Goal: Task Accomplishment & Management: Manage account settings

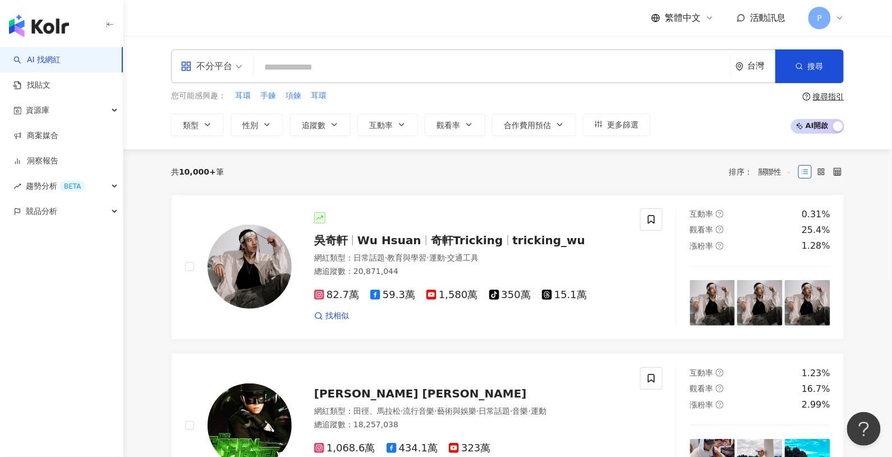
click at [775, 20] on span "活動訊息" at bounding box center [768, 17] width 36 height 11
click at [38, 136] on link "商案媒合" at bounding box center [35, 135] width 45 height 11
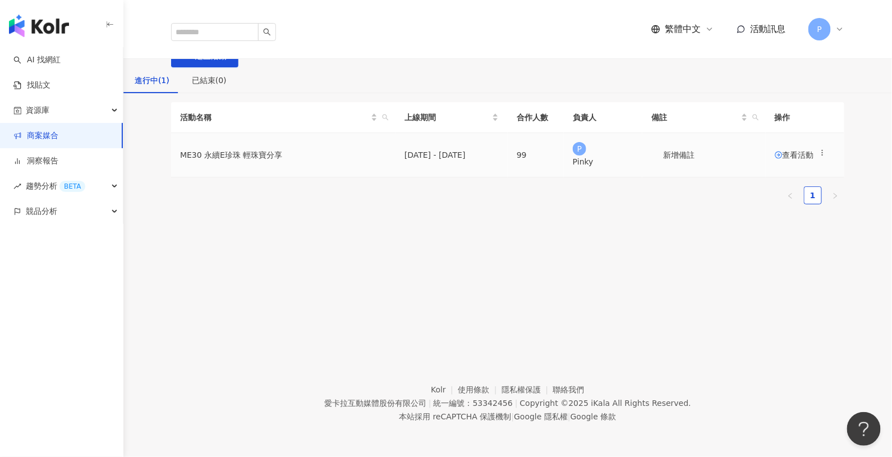
click at [775, 159] on span "查看活動" at bounding box center [794, 155] width 39 height 8
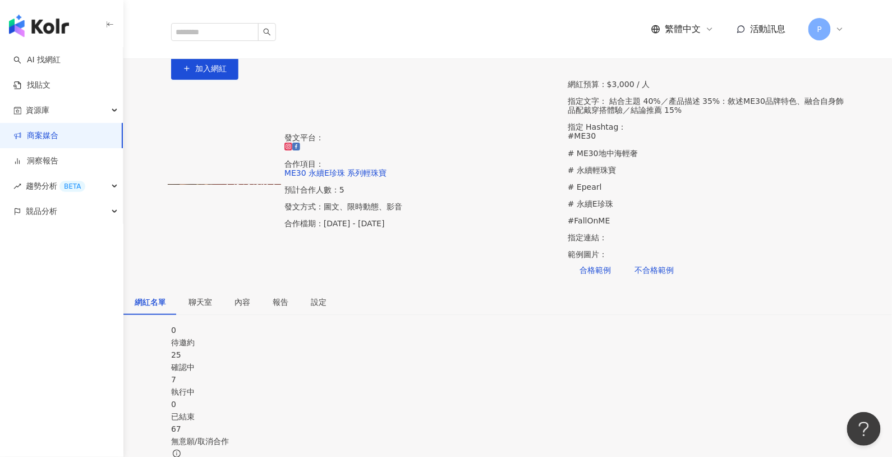
click at [465, 373] on div "7" at bounding box center [508, 379] width 674 height 12
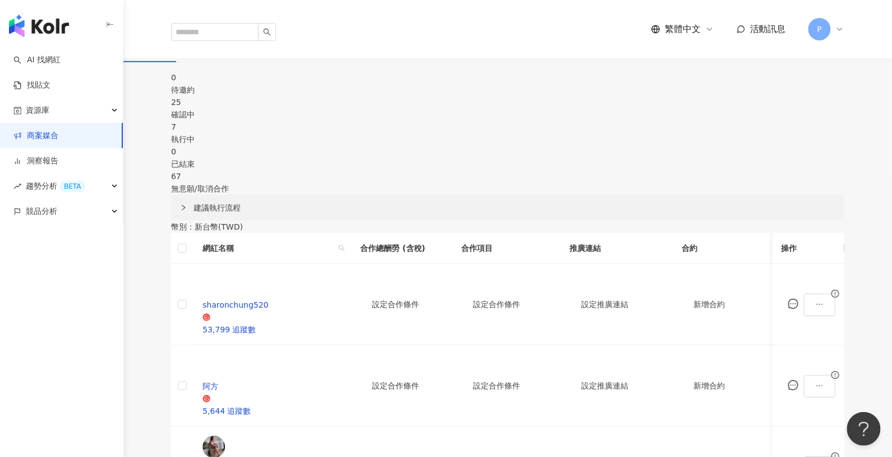
scroll to position [350, 0]
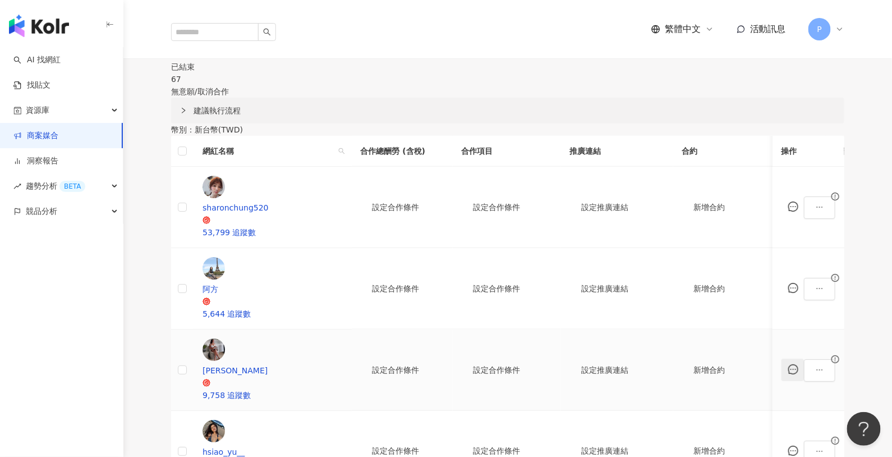
click at [789, 364] on icon "message" at bounding box center [794, 369] width 10 height 10
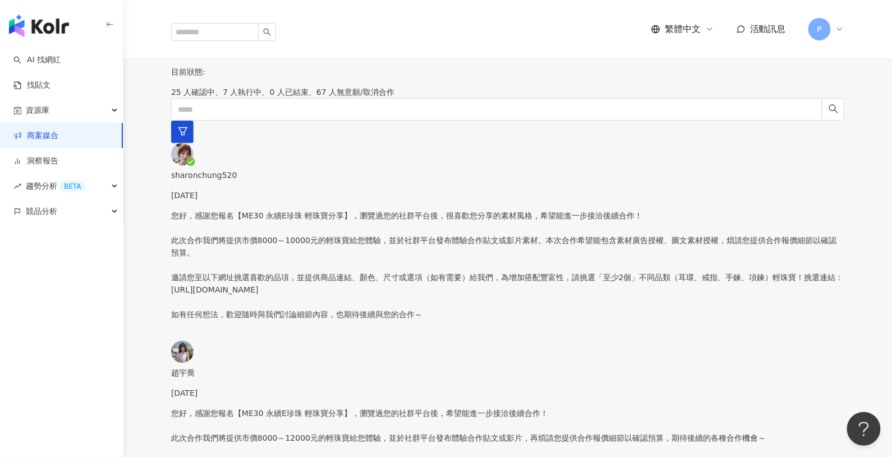
scroll to position [843, 0]
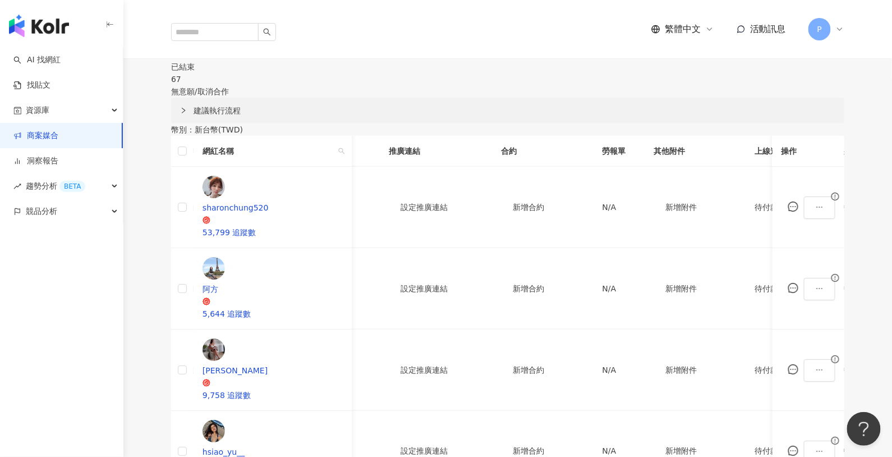
scroll to position [0, 181]
click at [603, 364] on div "N/A" at bounding box center [620, 370] width 34 height 12
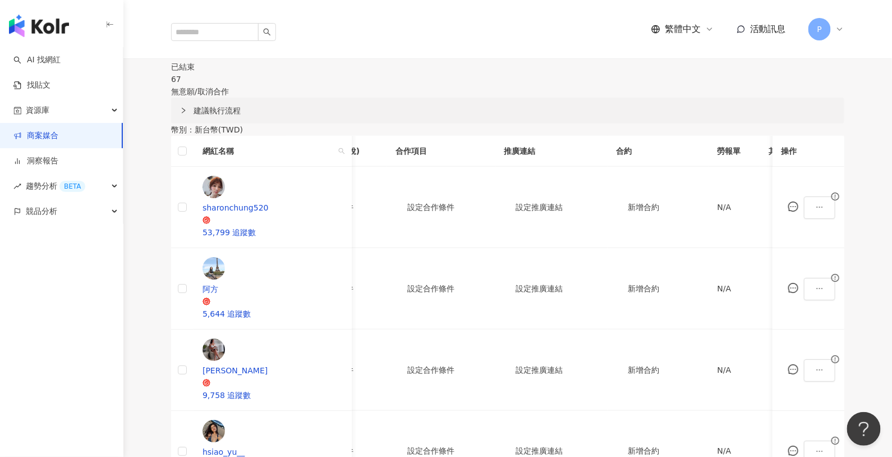
scroll to position [0, 0]
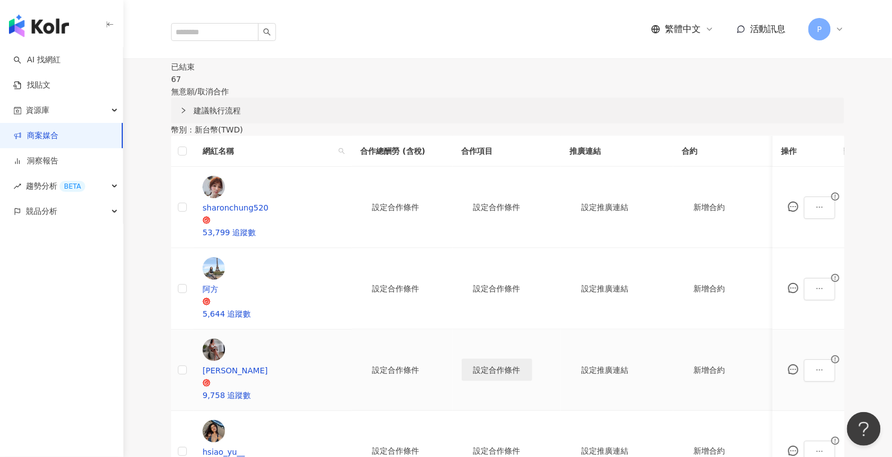
click at [477, 365] on span "設定合作條件" at bounding box center [497, 369] width 47 height 9
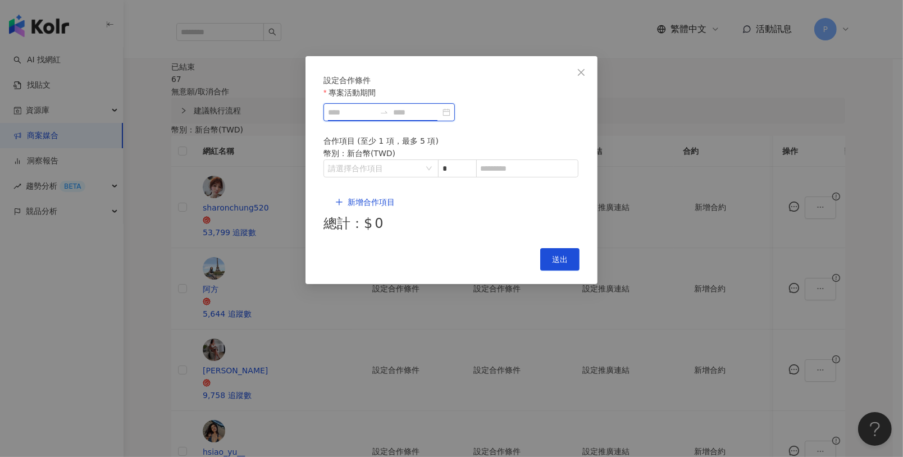
click at [349, 118] on input "專案活動期間" at bounding box center [351, 112] width 47 height 12
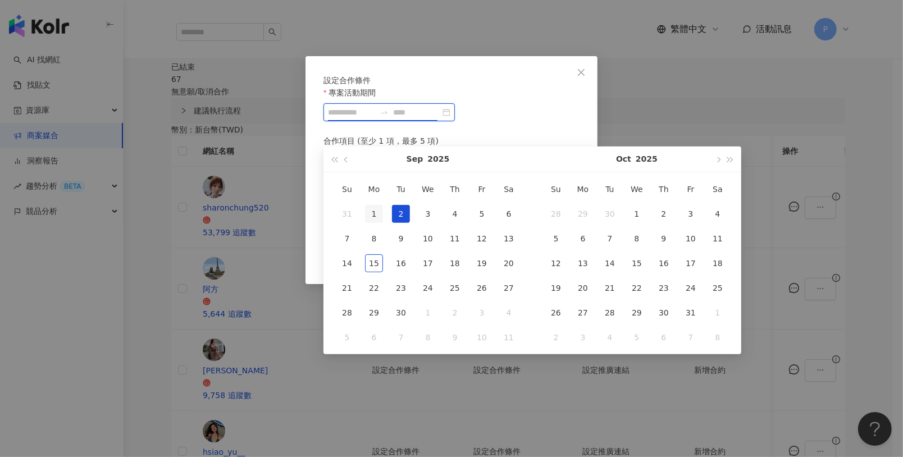
type input "**********"
click at [377, 216] on div "1" at bounding box center [374, 214] width 18 height 18
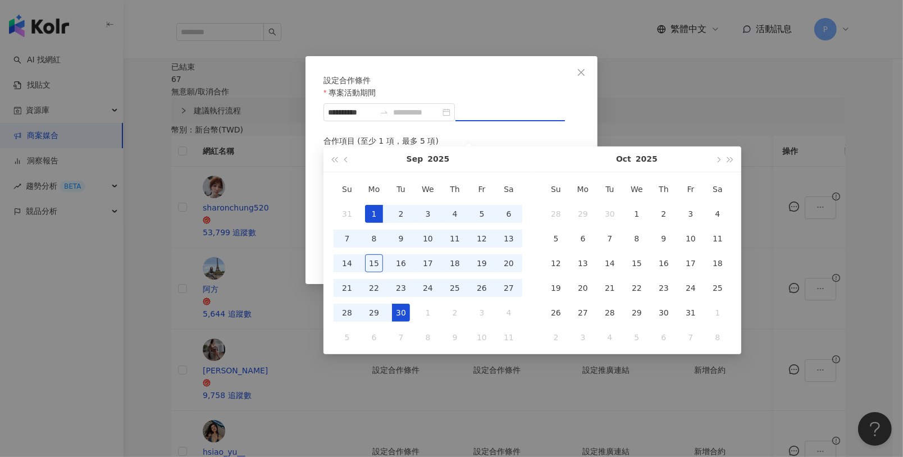
click at [402, 315] on div "30" at bounding box center [401, 313] width 18 height 18
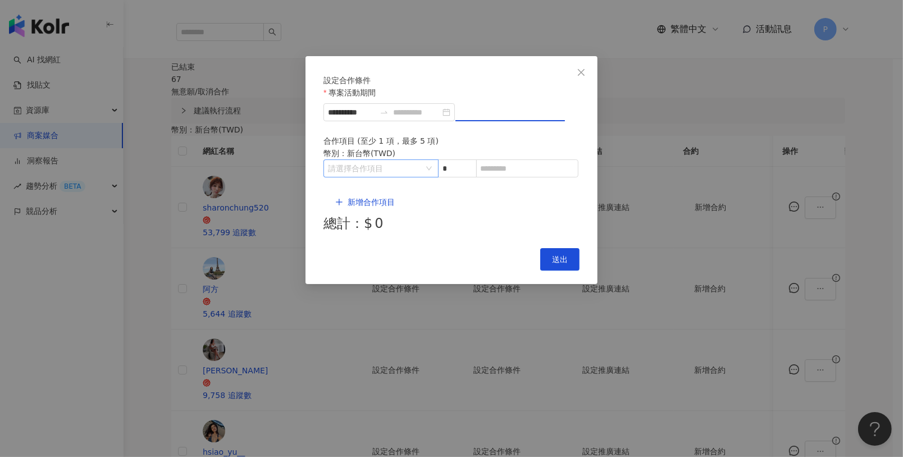
type input "**********"
click at [355, 177] on input "search" at bounding box center [375, 168] width 94 height 17
click at [353, 232] on div "Instagram" at bounding box center [352, 228] width 40 height 12
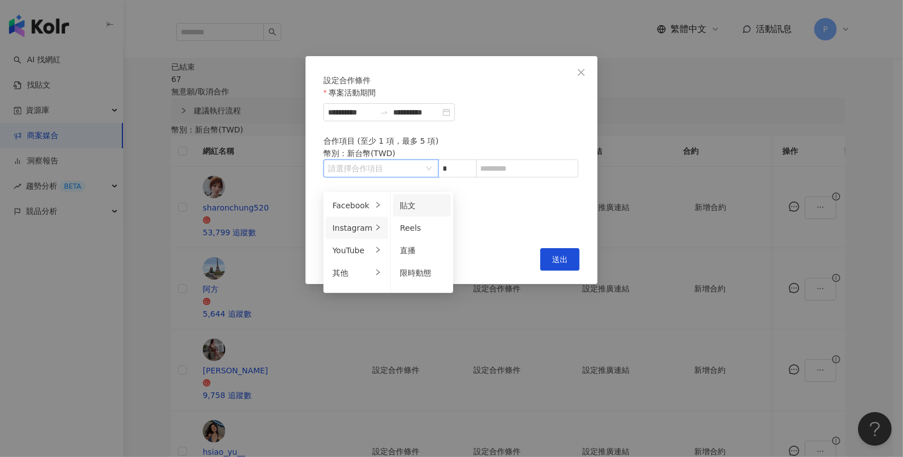
click at [426, 203] on div "貼文" at bounding box center [422, 205] width 44 height 12
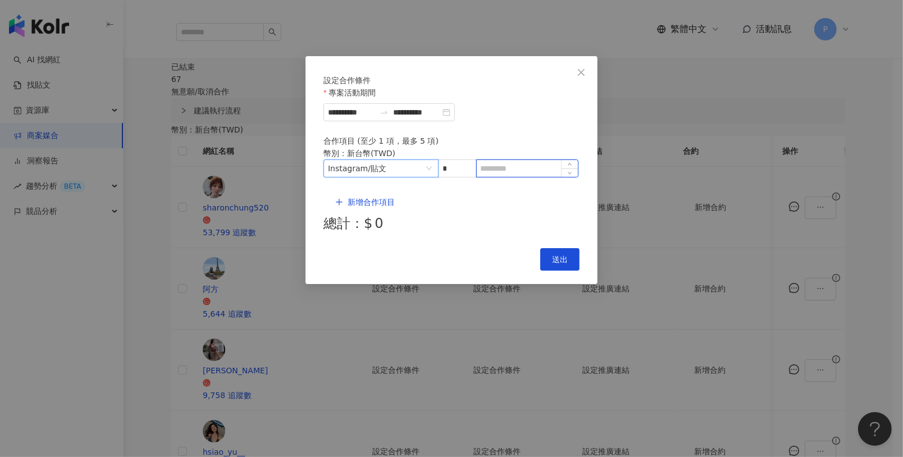
click at [520, 177] on input at bounding box center [527, 168] width 101 height 17
click at [347, 200] on span "新增合作項目" at bounding box center [370, 202] width 47 height 9
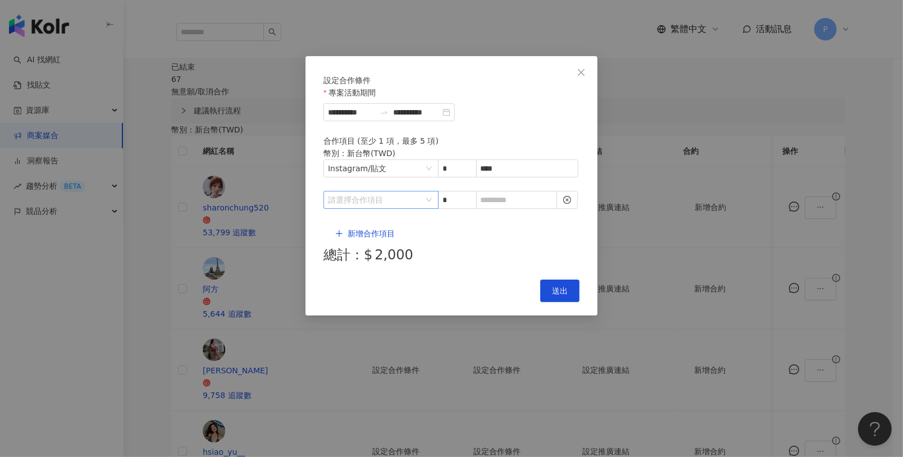
click at [384, 195] on input "search" at bounding box center [375, 199] width 94 height 17
click at [364, 283] on li "其他" at bounding box center [357, 293] width 62 height 22
click at [422, 220] on div "廣告授權" at bounding box center [417, 225] width 35 height 12
click at [454, 159] on div "合作項目 (至少 1 項，最多 5 項) 幣別 ： 新台幣 ( TWD )" at bounding box center [451, 147] width 256 height 25
click at [567, 200] on icon "close-circle" at bounding box center [567, 200] width 8 height 8
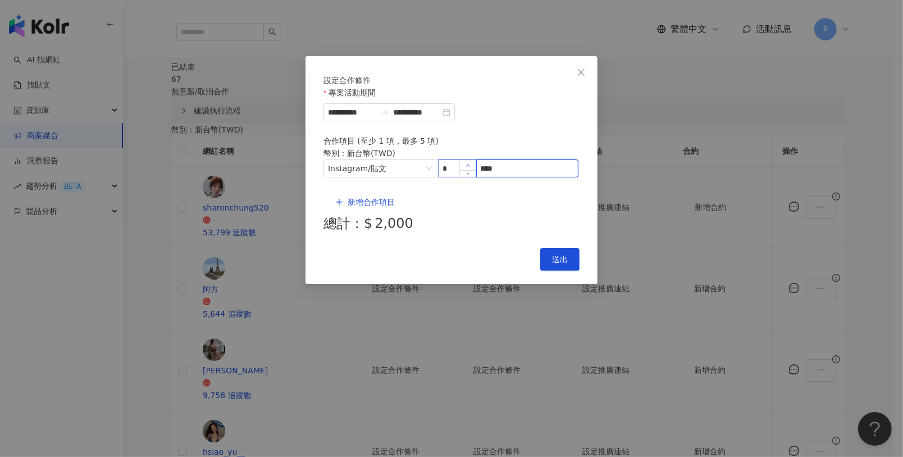
drag, startPoint x: 526, startPoint y: 182, endPoint x: 460, endPoint y: 179, distance: 66.9
click at [460, 177] on span "Instagram / 貼文 * ****" at bounding box center [451, 168] width 256 height 18
type input "****"
click at [555, 255] on span "送出" at bounding box center [560, 259] width 16 height 9
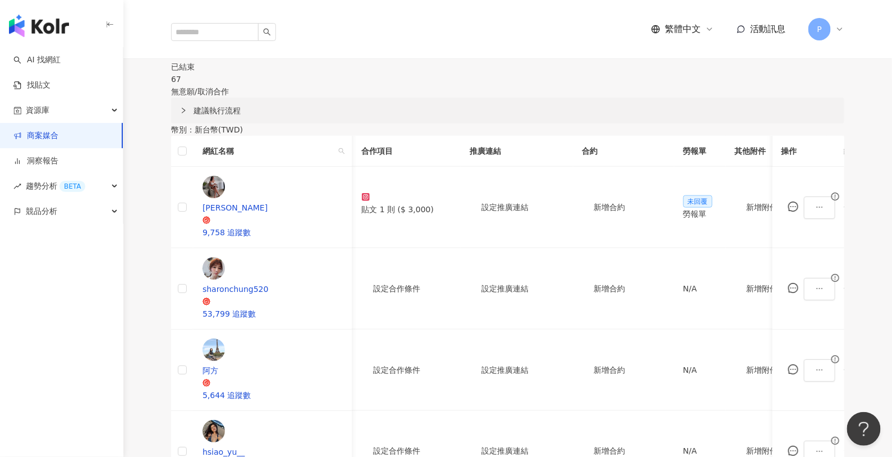
scroll to position [0, 114]
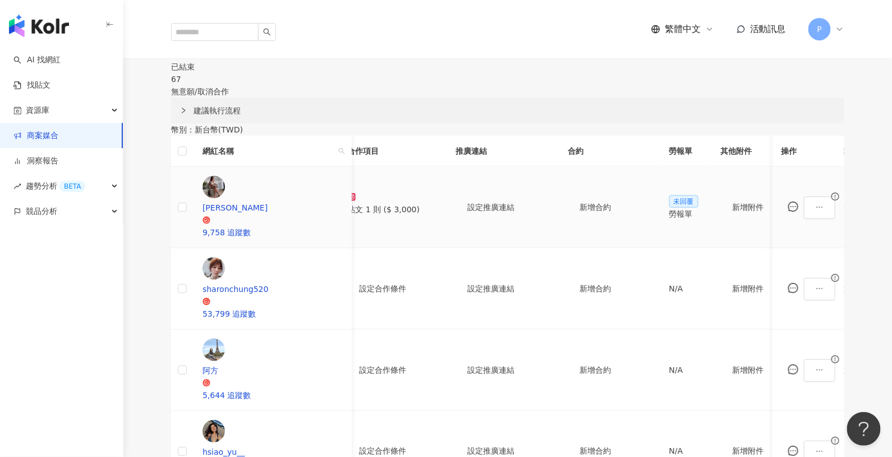
click at [699, 208] on div "勞報單" at bounding box center [687, 214] width 34 height 12
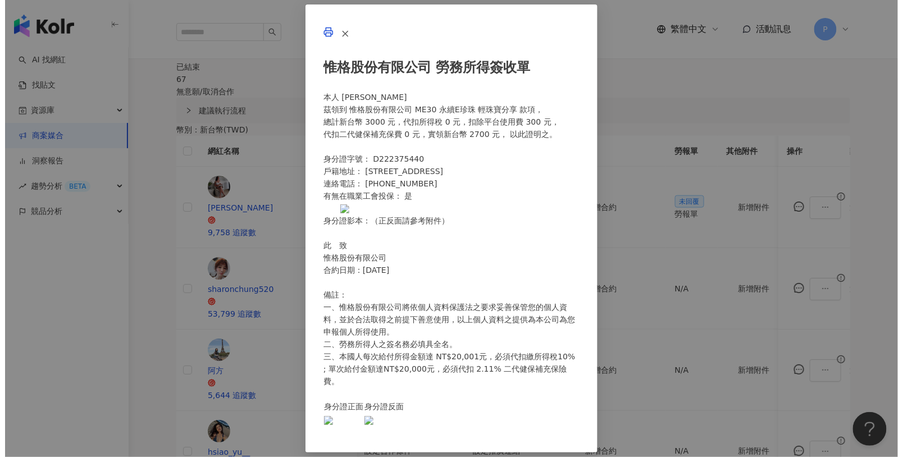
scroll to position [252, 0]
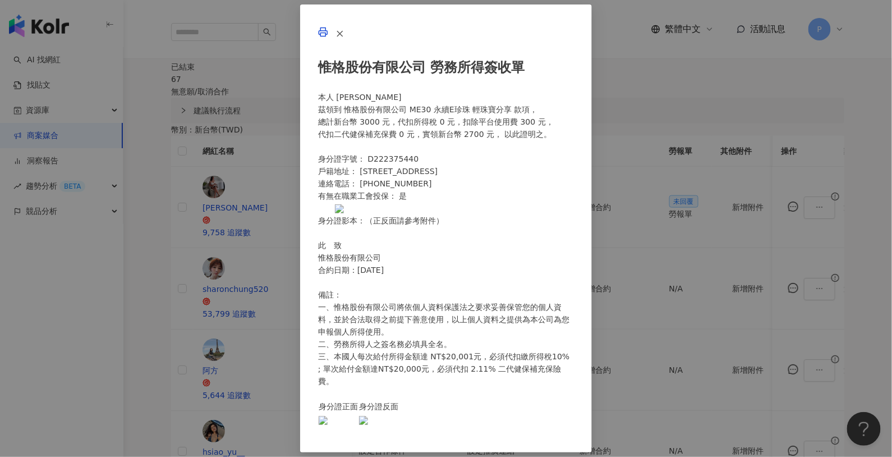
click at [177, 305] on div "惟格股份有限公司 勞務所得簽收單 本人 [PERSON_NAME]領到 惟格股份有限公司 ME30 永續E珍珠 輕珠寶分享 款項， 總計新台幣 3000 元，…" at bounding box center [446, 228] width 892 height 457
click at [345, 39] on icon "button" at bounding box center [340, 34] width 10 height 10
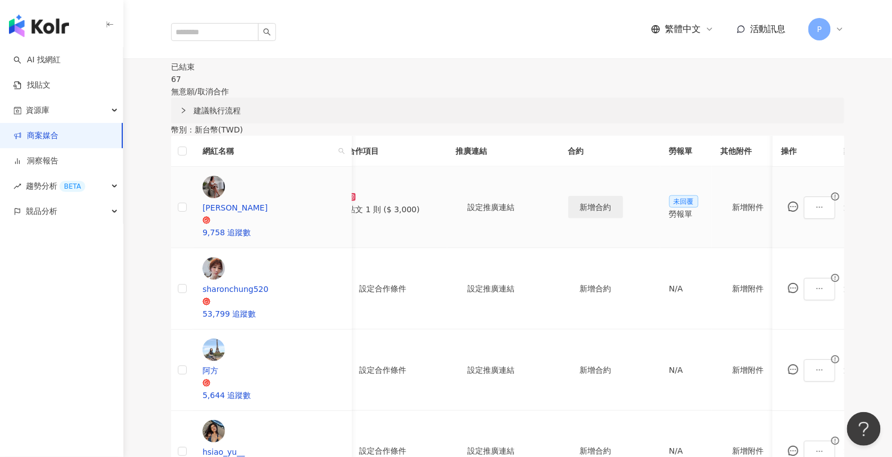
click at [580, 203] on span "新增合約" at bounding box center [595, 207] width 31 height 9
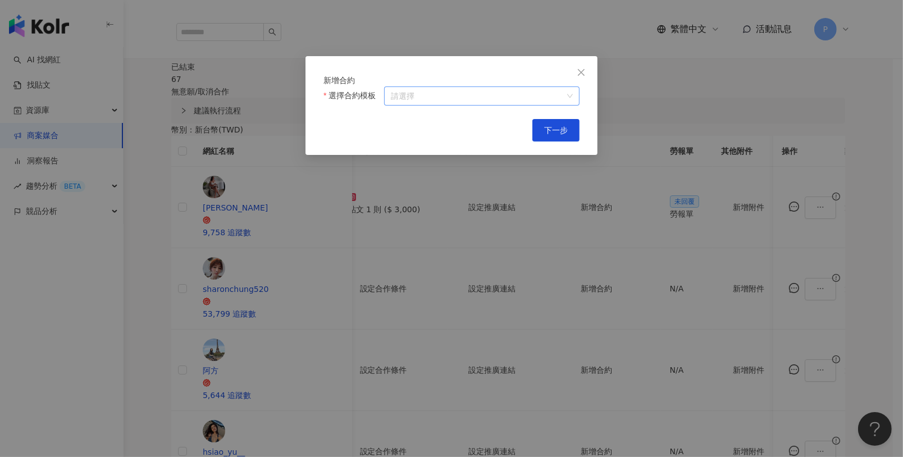
click at [458, 105] on input "選擇合約模板" at bounding box center [482, 96] width 182 height 18
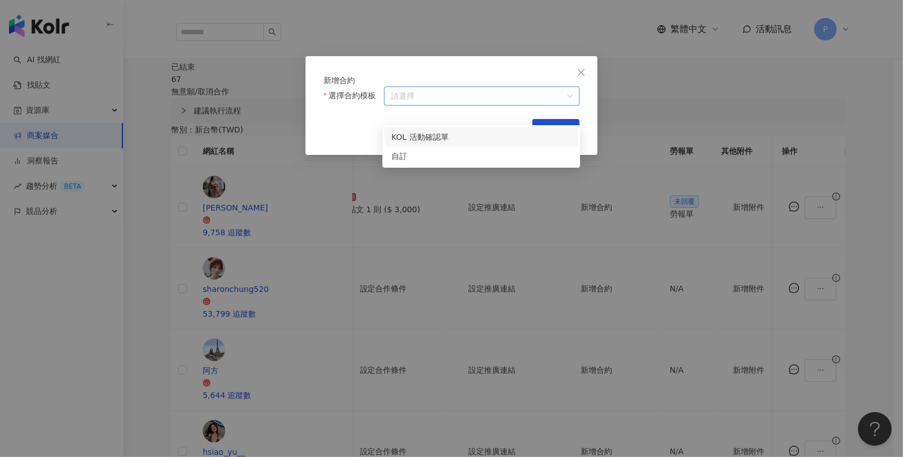
click at [442, 137] on div "KOL 活動確認單" at bounding box center [481, 137] width 180 height 12
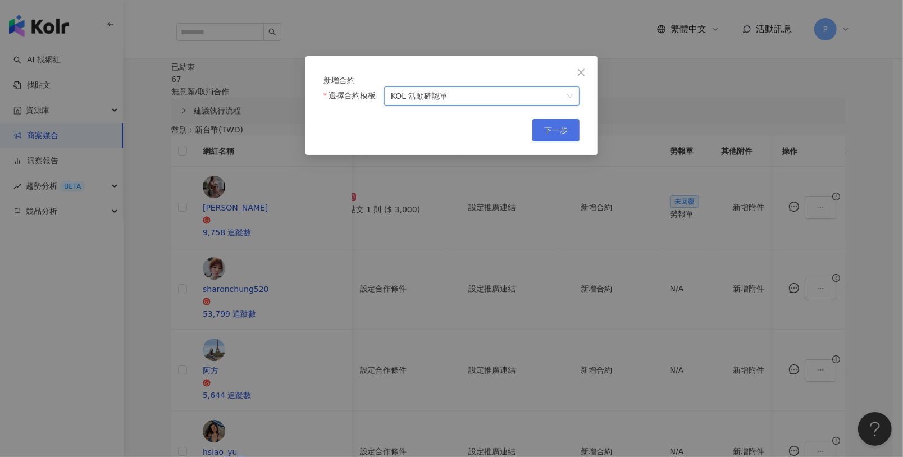
click at [567, 141] on button "下一步" at bounding box center [555, 130] width 47 height 22
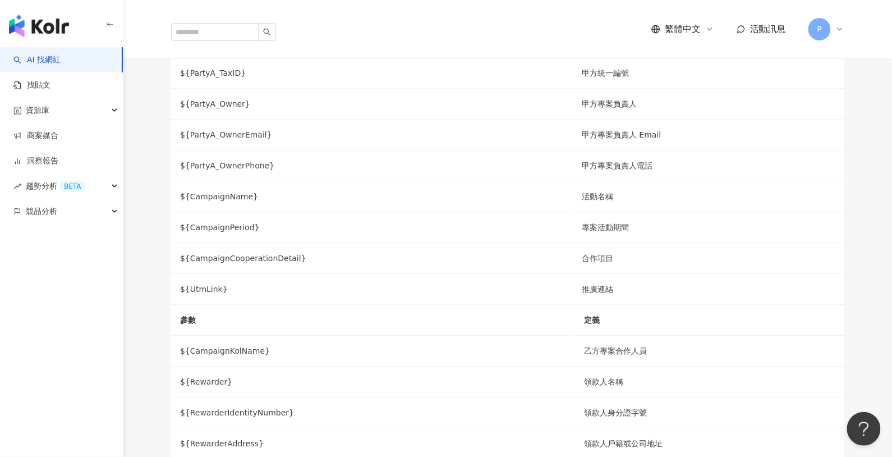
scroll to position [1277, 0]
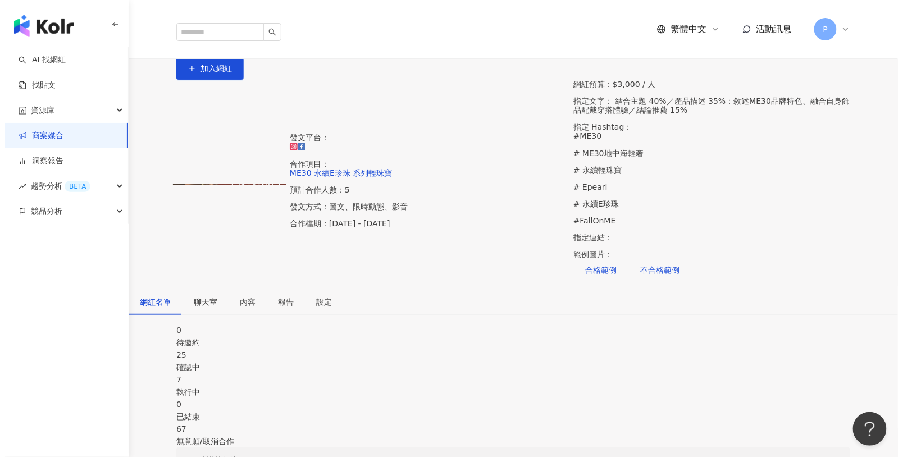
scroll to position [410, 0]
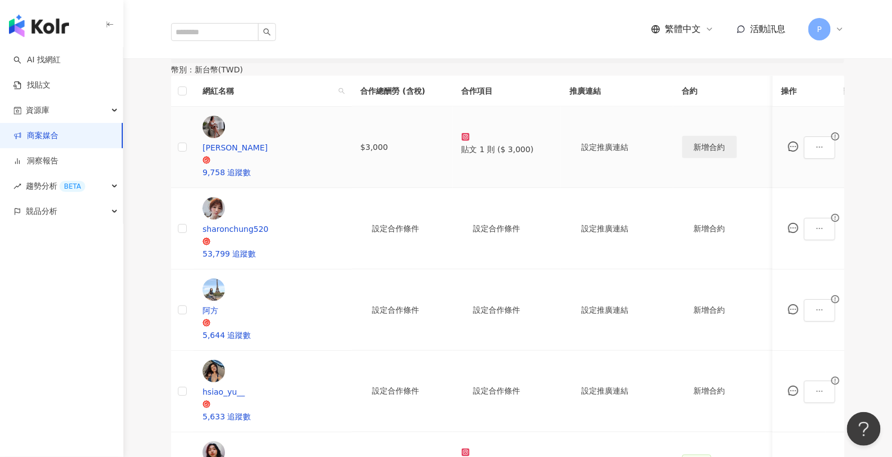
click at [694, 143] on span "新增合約" at bounding box center [709, 147] width 31 height 9
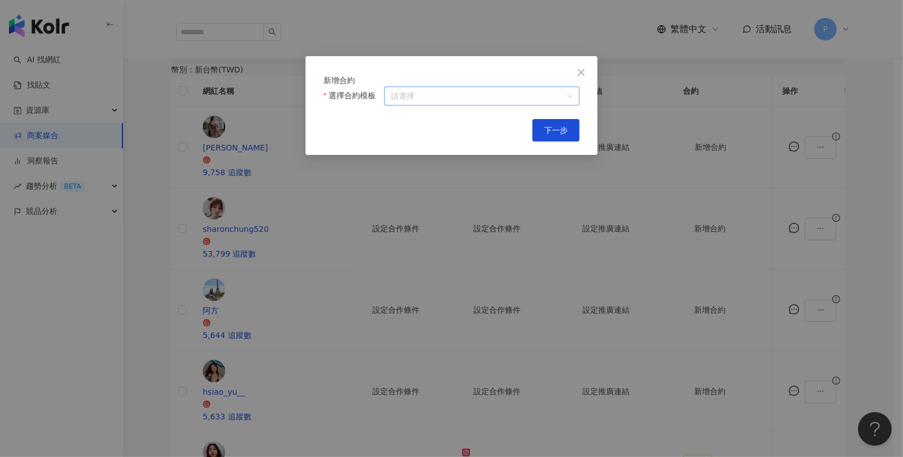
click at [454, 103] on div "請選擇" at bounding box center [481, 95] width 195 height 19
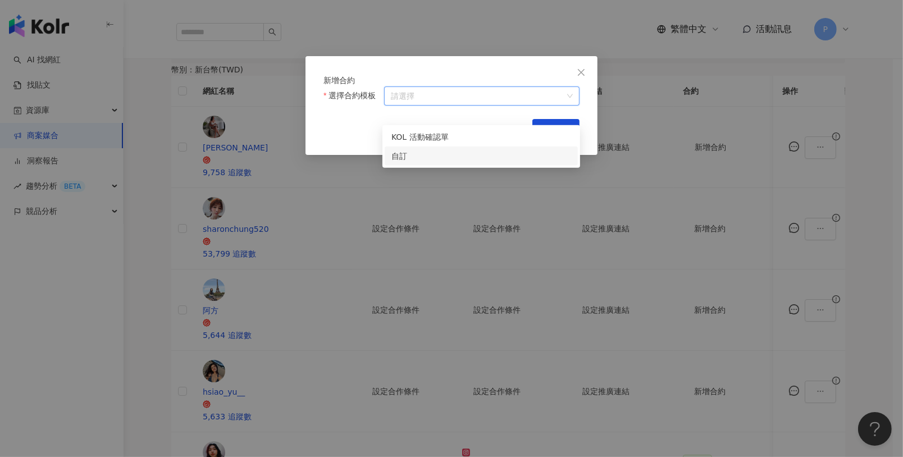
click at [419, 153] on div "自訂" at bounding box center [481, 156] width 180 height 12
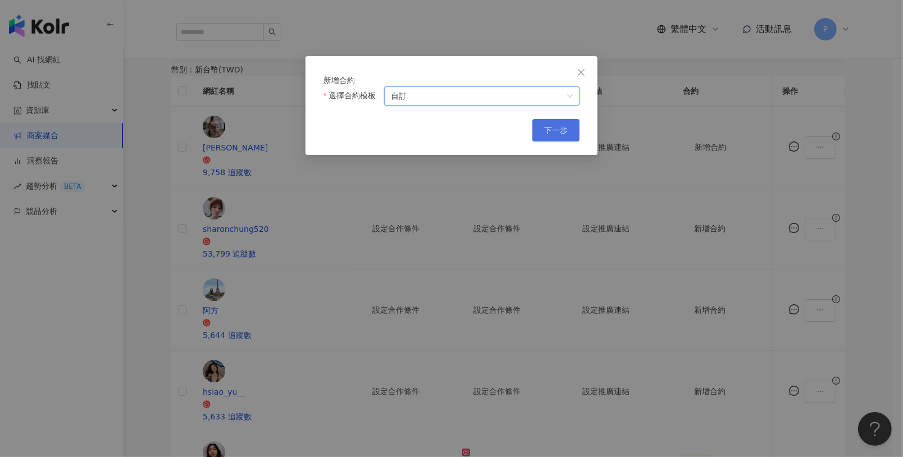
click at [547, 135] on span "下一步" at bounding box center [556, 130] width 24 height 9
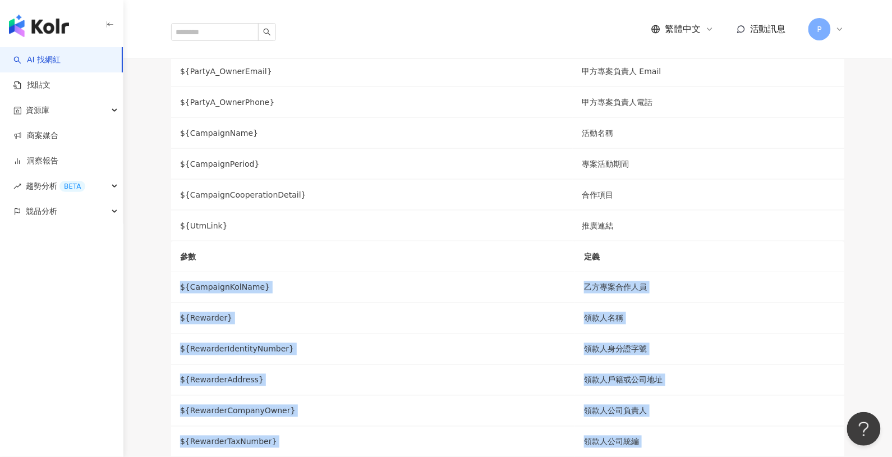
scroll to position [551, 0]
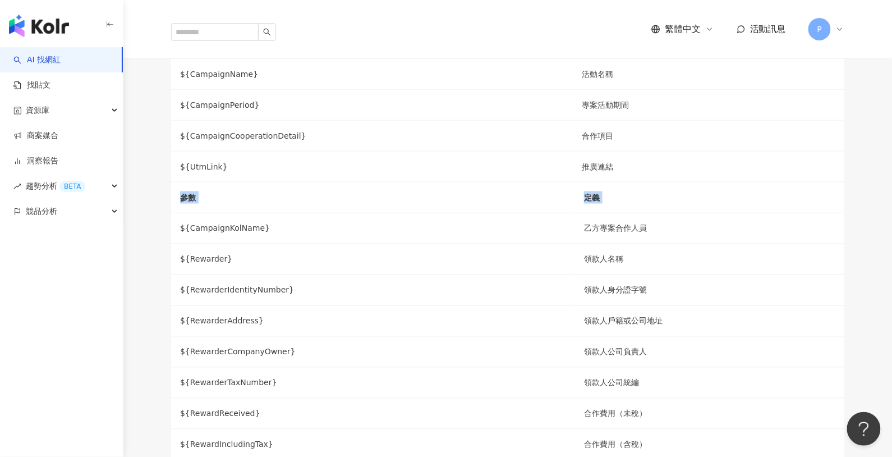
drag, startPoint x: 518, startPoint y: 186, endPoint x: 787, endPoint y: 412, distance: 351.8
click at [787, 412] on div "合約名稱 紅字 ${} 內為參數，請勿修改，我們將協助帶入網紅資訊。合約簽回後無法修改合約內容，請務必確認網紅資訊已齊全！ Normal 14 Font 可使…" at bounding box center [508, 71] width 674 height 1085
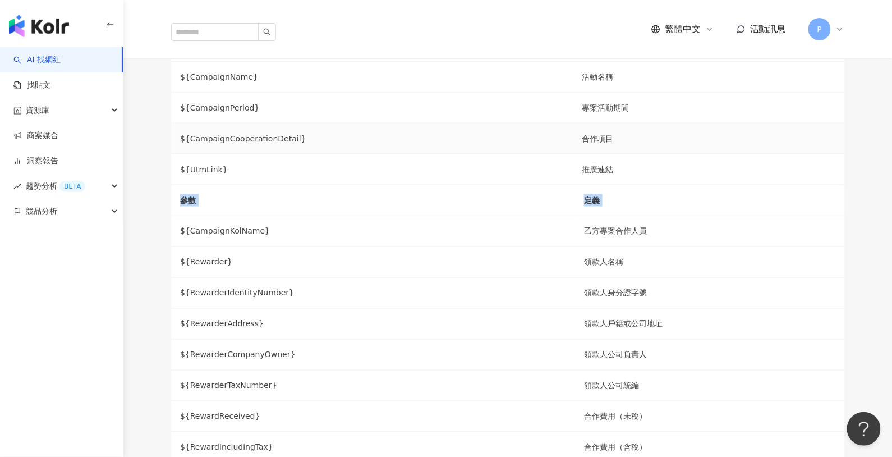
scroll to position [0, 0]
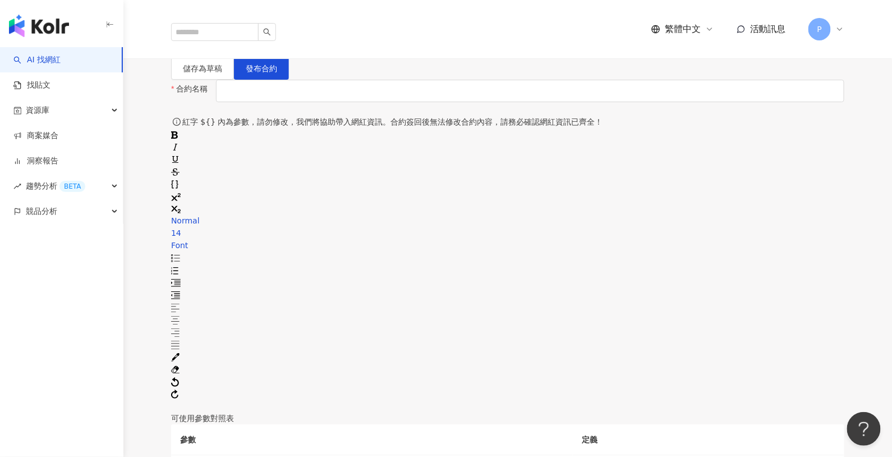
click at [268, 400] on div "rdw-editor" at bounding box center [508, 406] width 674 height 12
click at [222, 73] on span "儲存為草稿" at bounding box center [202, 68] width 39 height 9
click at [306, 102] on input "合約名稱" at bounding box center [530, 91] width 629 height 22
type input "******"
click at [222, 73] on span "儲存為草稿" at bounding box center [202, 68] width 39 height 9
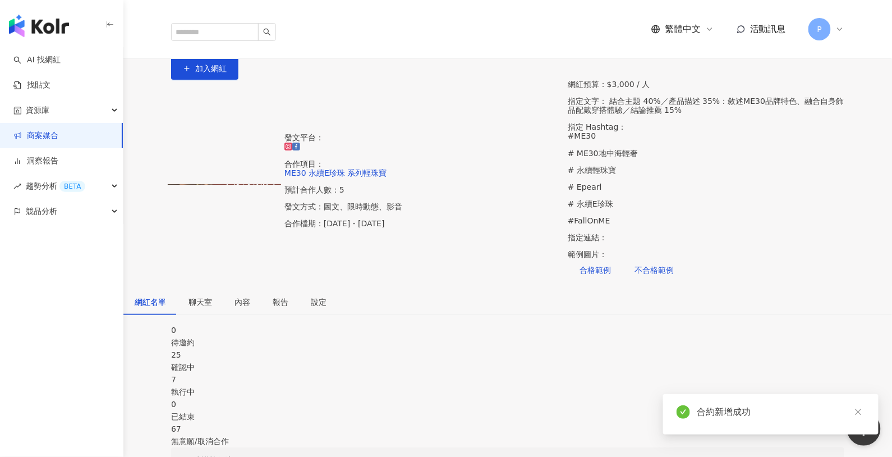
scroll to position [453, 0]
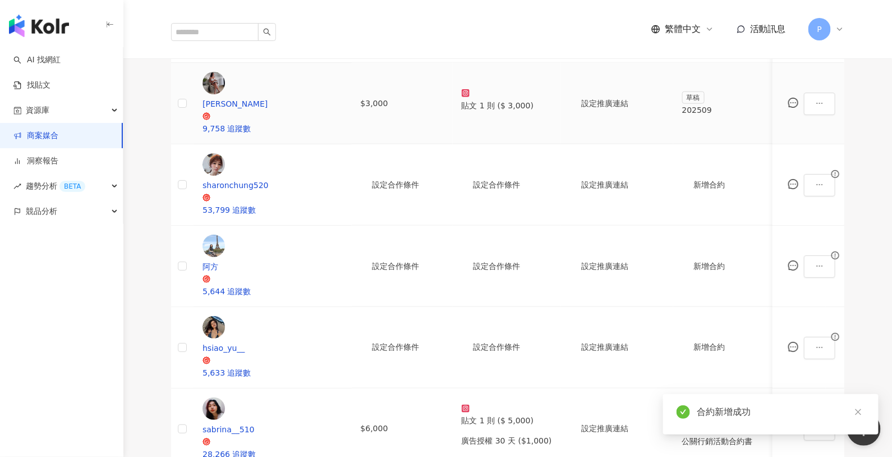
click at [702, 104] on div "202509" at bounding box center [723, 110] width 83 height 12
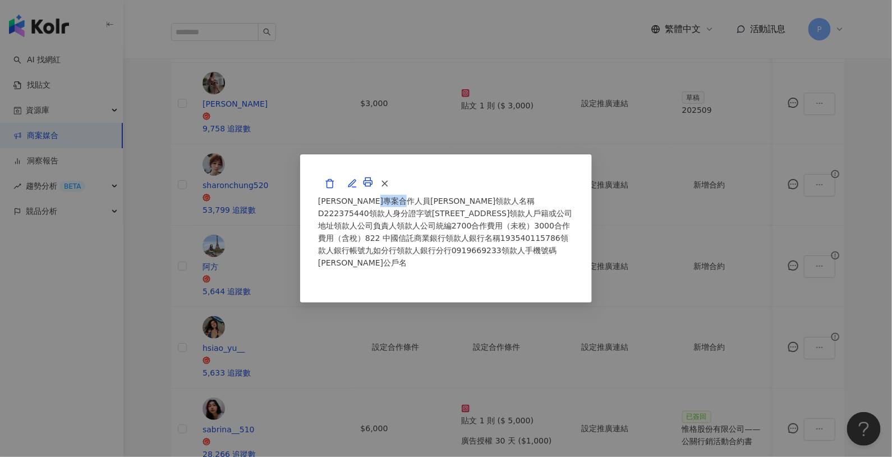
drag, startPoint x: 300, startPoint y: 96, endPoint x: 358, endPoint y: 98, distance: 57.8
click at [358, 195] on p "[PERSON_NAME]專案合作人員[PERSON_NAME]領款人名稱D222375440領款人身分證字號[STREET_ADDRESS]領款人戶籍或公司…" at bounding box center [446, 232] width 256 height 74
drag, startPoint x: 368, startPoint y: 94, endPoint x: 420, endPoint y: 95, distance: 52.2
click at [420, 195] on p "[PERSON_NAME]專案合作人員[PERSON_NAME]領款人名稱D222375440領款人身分證字號[STREET_ADDRESS]領款人戶籍或公司…" at bounding box center [446, 232] width 256 height 74
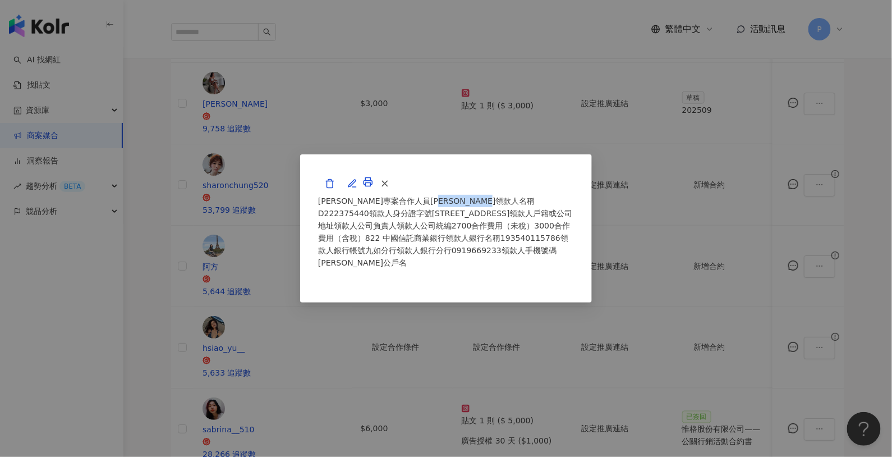
copy p "D222375440"
drag, startPoint x: 480, startPoint y: 96, endPoint x: 581, endPoint y: 99, distance: 101.1
click at [574, 195] on p "[PERSON_NAME]專案合作人員[PERSON_NAME]領款人名稱D222375440領款人身分證字號[STREET_ADDRESS]領款人戶籍或公司…" at bounding box center [446, 232] width 256 height 74
copy p "[STREET_ADDRESS]"
drag, startPoint x: 311, startPoint y: 94, endPoint x: 327, endPoint y: 93, distance: 15.8
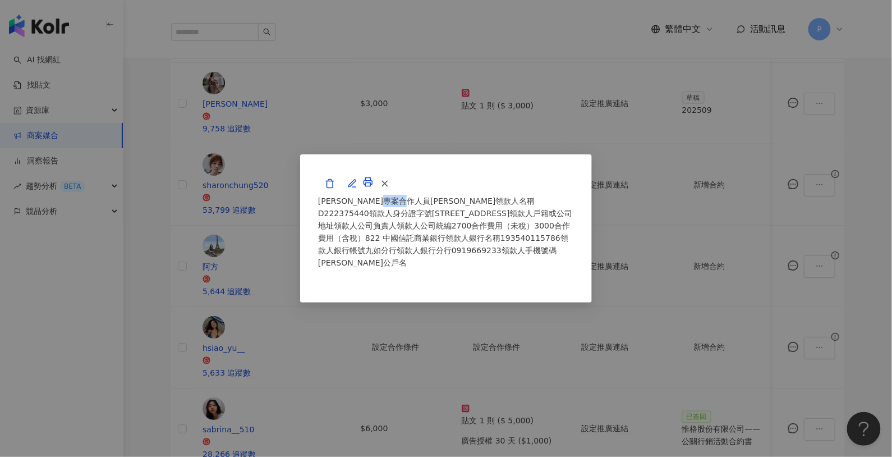
click at [327, 195] on p "[PERSON_NAME]專案合作人員[PERSON_NAME]領款人名稱D222375440領款人身分證字號[STREET_ADDRESS]領款人戶籍或公司…" at bounding box center [446, 232] width 256 height 74
copy p "[PERSON_NAME]"
click at [445, 195] on p "[PERSON_NAME]專案合作人員[PERSON_NAME]領款人名稱D222375440領款人身分證字號[STREET_ADDRESS]領款人戶籍或公司…" at bounding box center [446, 232] width 256 height 74
copy p "0919669233"
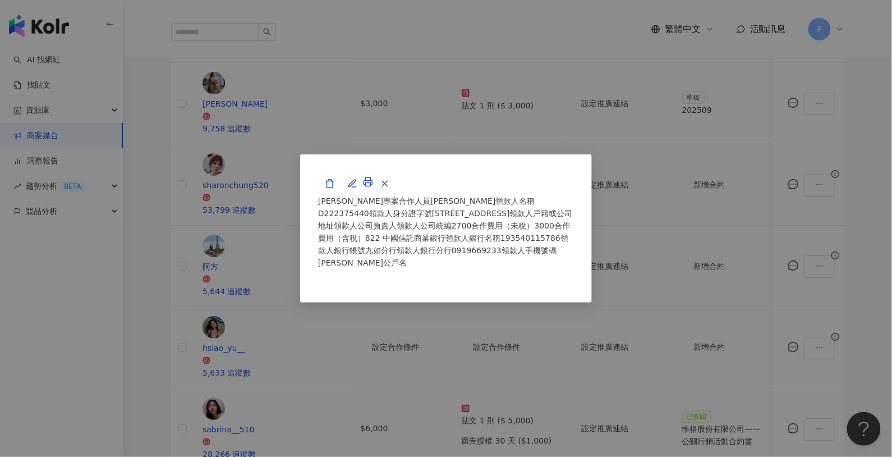
click at [507, 195] on p "[PERSON_NAME]專案合作人員[PERSON_NAME]領款人名稱D222375440領款人身分證字號[STREET_ADDRESS]領款人戶籍或公司…" at bounding box center [446, 232] width 256 height 74
drag, startPoint x: 280, startPoint y: 107, endPoint x: 543, endPoint y: 109, distance: 263.2
click at [543, 195] on p "[PERSON_NAME]專案合作人員[PERSON_NAME]領款人名稱D222375440領款人身分證字號[STREET_ADDRESS]領款人戶籍或公司…" at bounding box center [446, 232] width 256 height 74
click at [545, 195] on p "[PERSON_NAME]專案合作人員[PERSON_NAME]領款人名稱D222375440領款人身分證字號[STREET_ADDRESS]領款人戶籍或公司…" at bounding box center [446, 232] width 256 height 74
drag, startPoint x: 507, startPoint y: 107, endPoint x: 583, endPoint y: 106, distance: 76.3
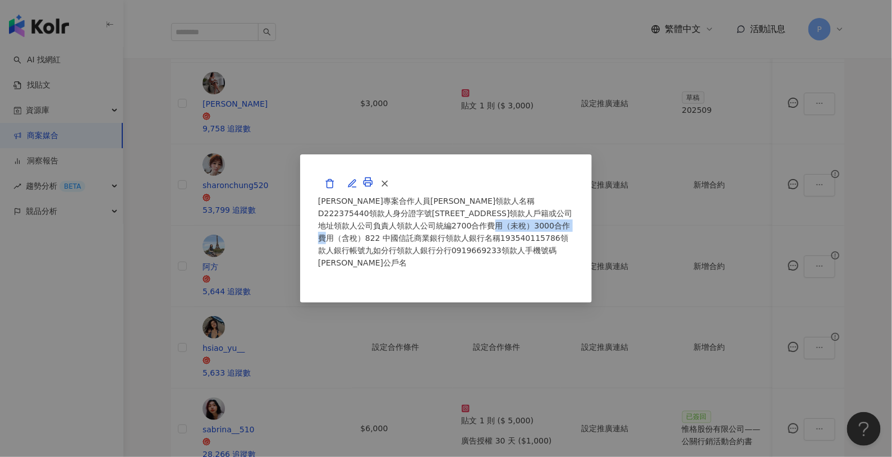
click at [574, 195] on p "[PERSON_NAME]專案合作人員[PERSON_NAME]領款人名稱D222375440領款人身分證字號[STREET_ADDRESS]領款人戶籍或公司…" at bounding box center [446, 232] width 256 height 74
copy p "822 中國信託商業銀行"
drag, startPoint x: 225, startPoint y: 119, endPoint x: 366, endPoint y: 121, distance: 140.9
click at [366, 154] on div "[PERSON_NAME]專案合作人員[PERSON_NAME]領款人名稱D222375440領款人身分證字號[STREET_ADDRESS]領款人戶籍或公司…" at bounding box center [446, 228] width 292 height 148
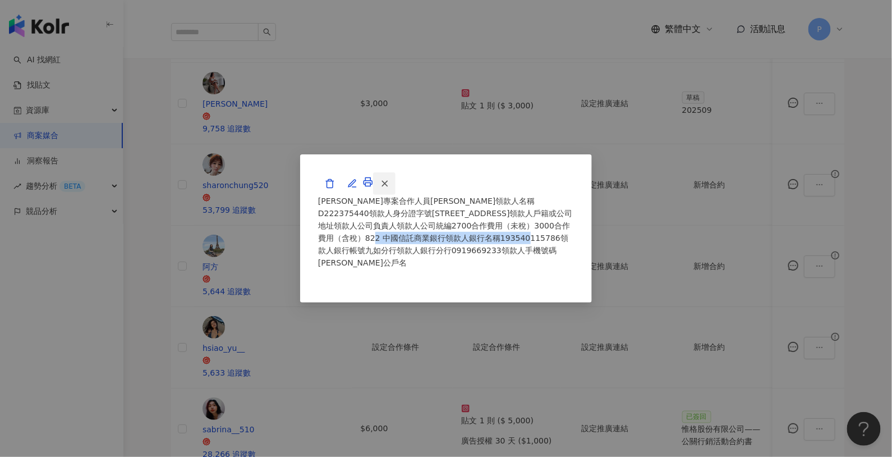
copy p "193540115786領款人銀行帳號九如分行"
click at [732, 208] on div "[PERSON_NAME]專案合作人員[PERSON_NAME]領款人名稱D222375440領款人身分證字號[STREET_ADDRESS]領款人戶籍或公司…" at bounding box center [446, 228] width 892 height 457
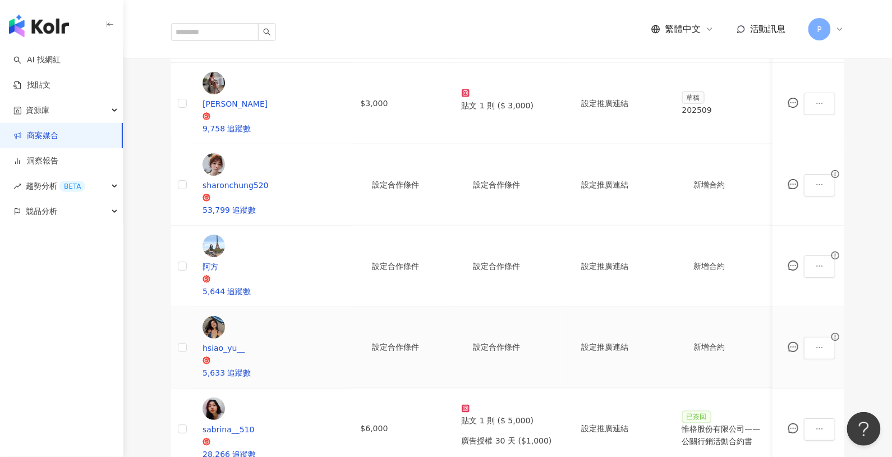
scroll to position [163, 0]
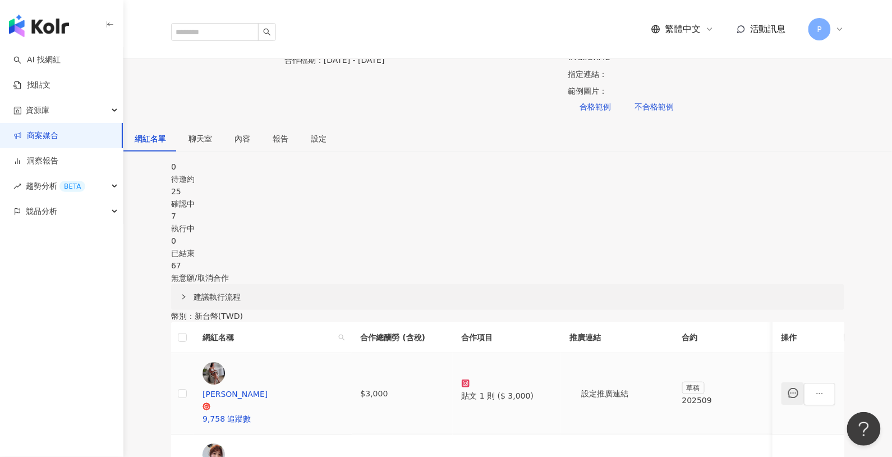
click at [789, 388] on icon "message" at bounding box center [794, 393] width 10 height 10
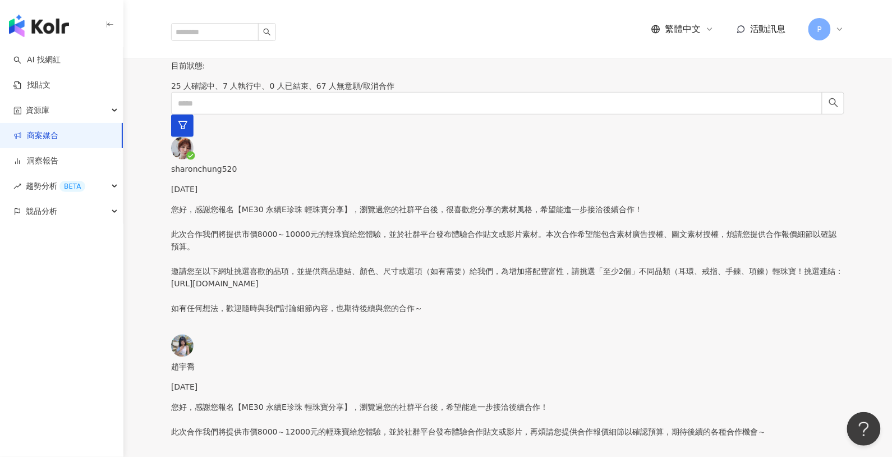
scroll to position [597, 0]
drag, startPoint x: 447, startPoint y: 230, endPoint x: 578, endPoint y: 230, distance: 131.3
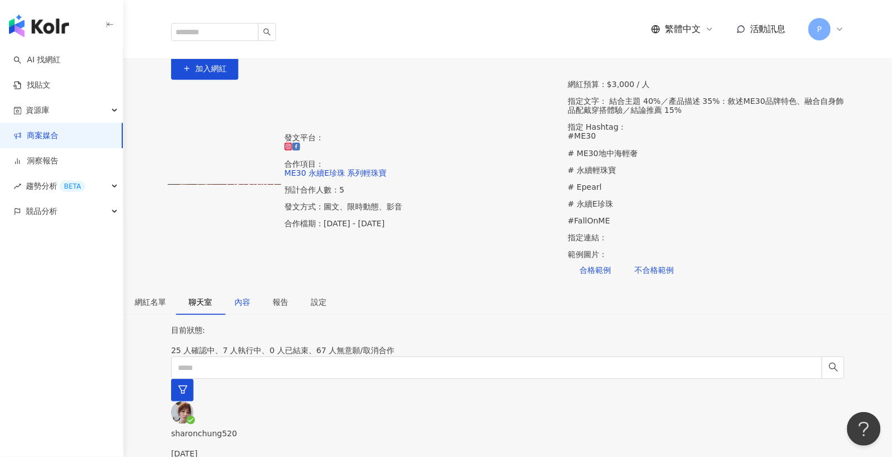
click at [250, 296] on div "內容" at bounding box center [243, 302] width 16 height 12
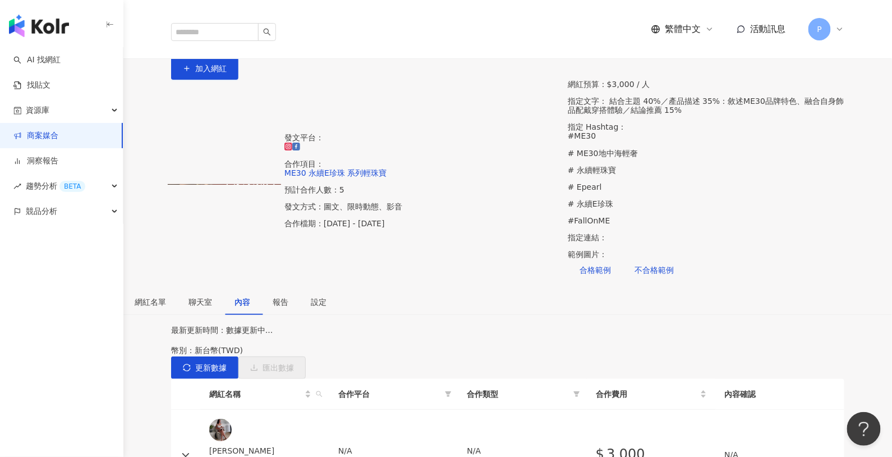
click at [223, 289] on div "聊天室" at bounding box center [200, 302] width 46 height 26
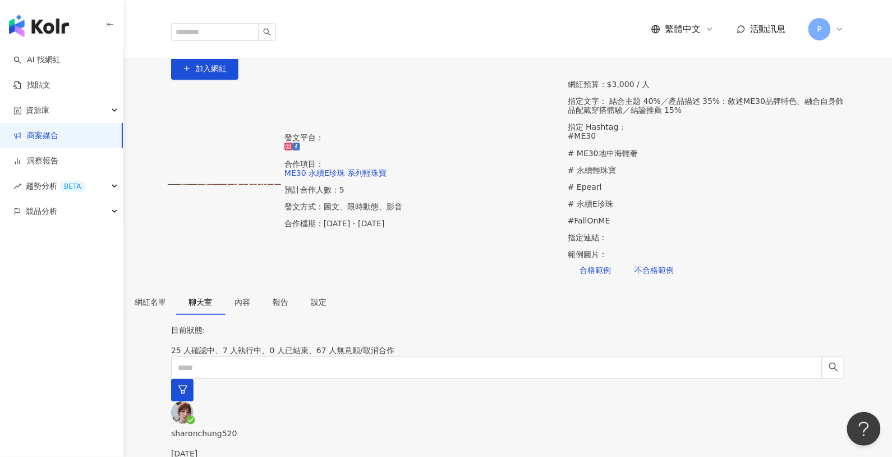
scroll to position [137, 0]
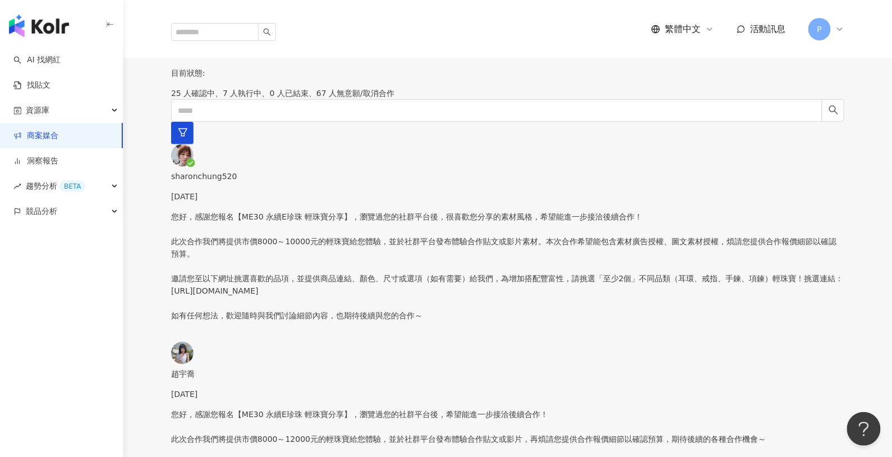
scroll to position [185, 0]
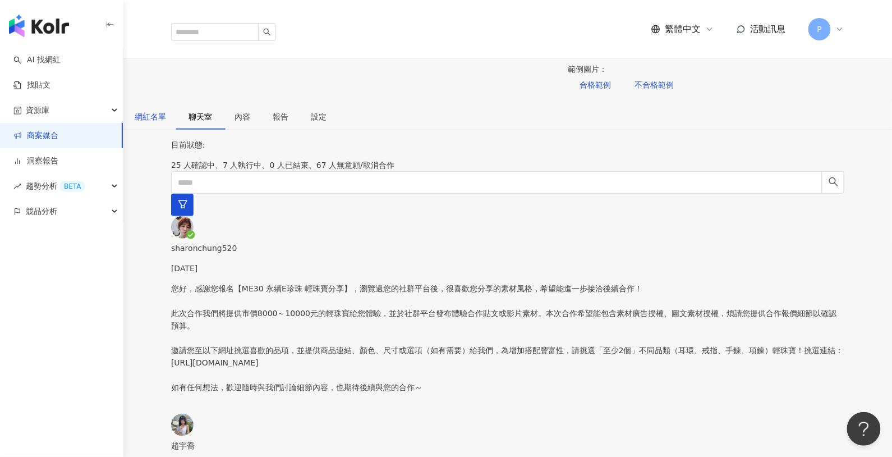
click at [166, 111] on div "網紅名單" at bounding box center [150, 117] width 31 height 12
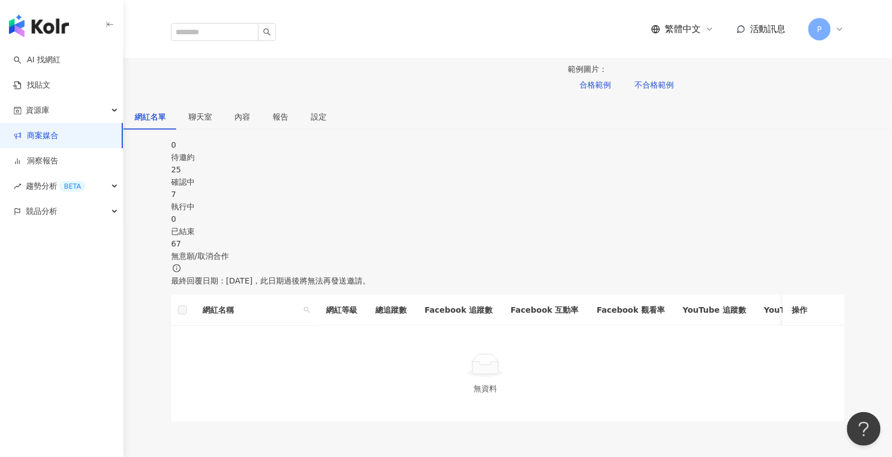
click at [500, 188] on div "7" at bounding box center [508, 194] width 674 height 12
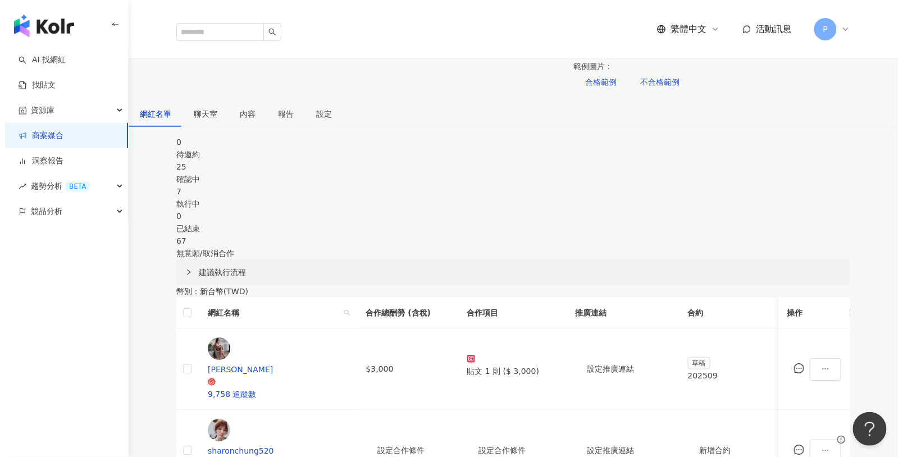
scroll to position [288, 0]
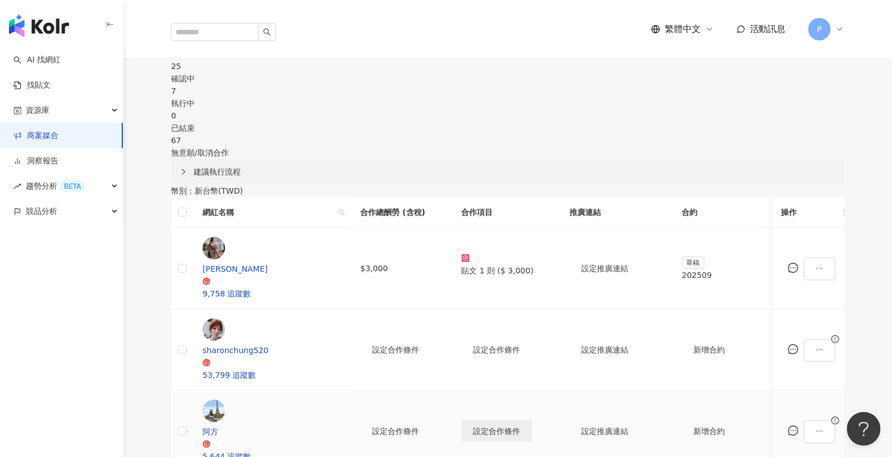
click at [481, 427] on span "設定合作條件" at bounding box center [497, 431] width 47 height 9
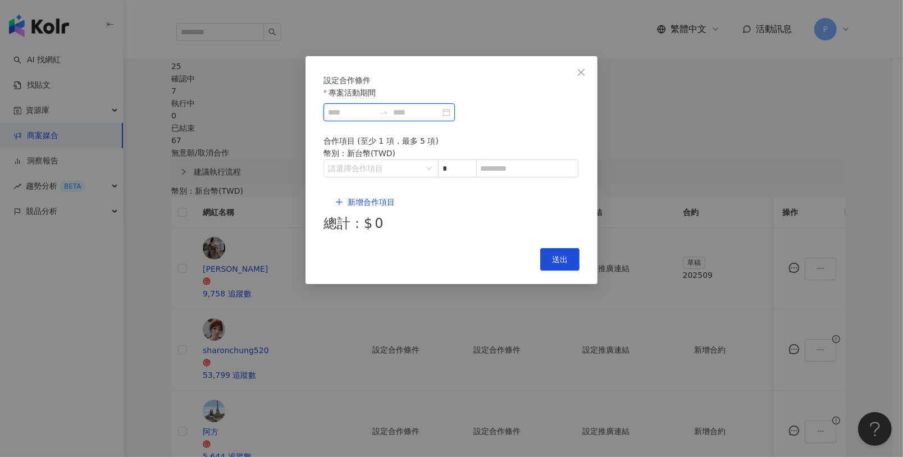
click at [375, 118] on input "專案活動期間" at bounding box center [351, 112] width 47 height 12
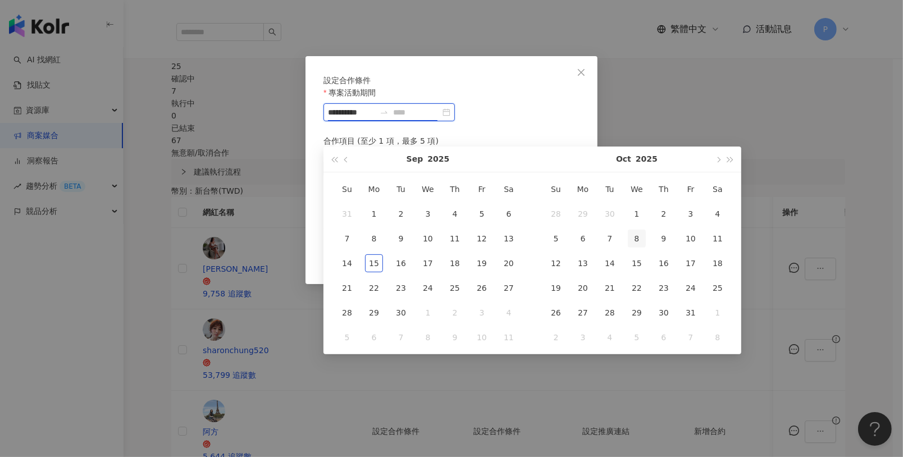
type input "**********"
click at [378, 214] on div "1" at bounding box center [374, 214] width 18 height 18
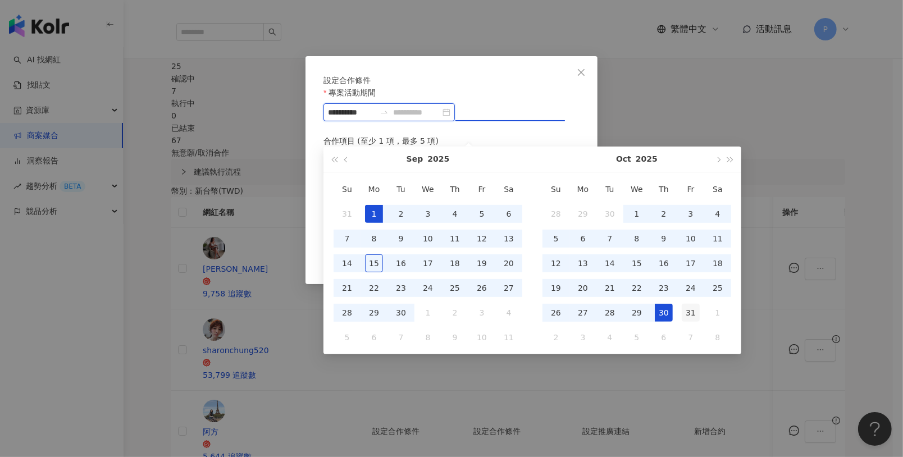
type input "**********"
click at [698, 309] on div "31" at bounding box center [690, 313] width 18 height 18
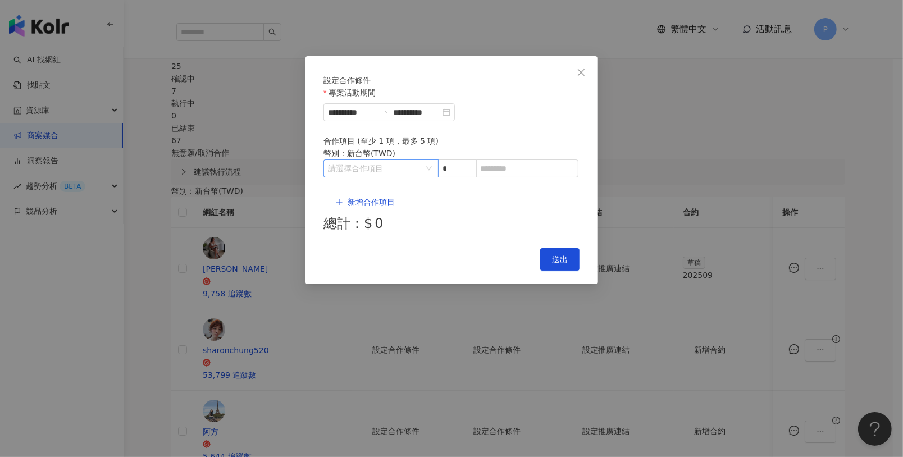
click at [381, 175] on input "search" at bounding box center [375, 168] width 94 height 17
click at [358, 225] on div "Instagram" at bounding box center [352, 227] width 40 height 12
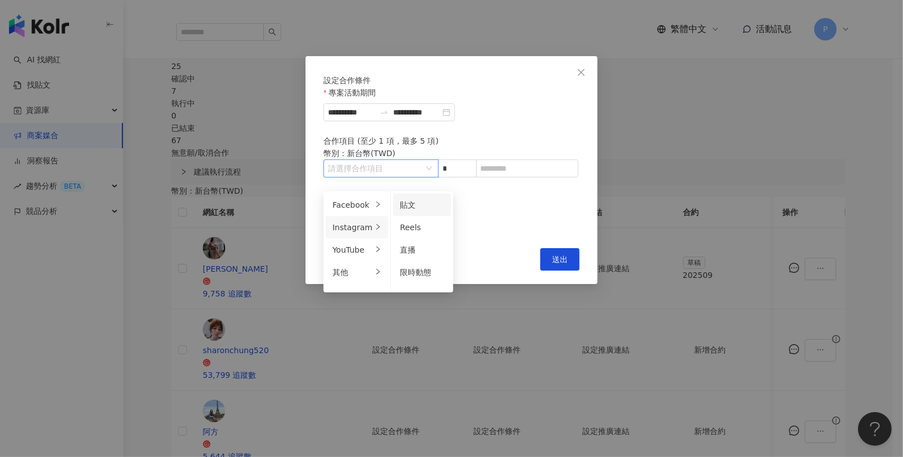
click at [420, 206] on div "貼文" at bounding box center [422, 205] width 44 height 12
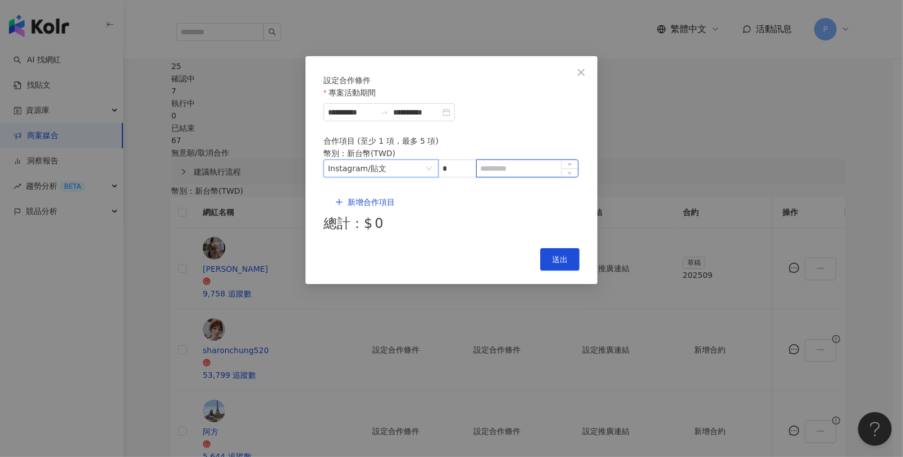
click at [544, 177] on input at bounding box center [527, 168] width 101 height 17
type input "****"
click at [567, 248] on button "送出" at bounding box center [559, 259] width 39 height 22
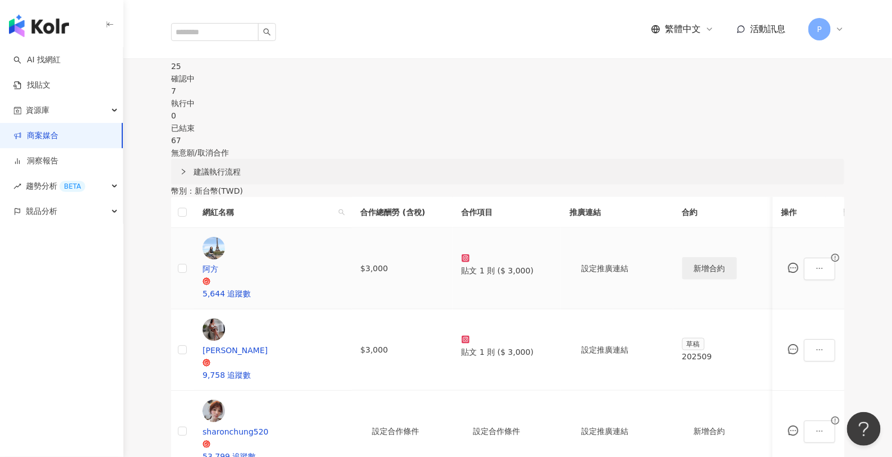
click at [694, 264] on span "新增合約" at bounding box center [709, 268] width 31 height 9
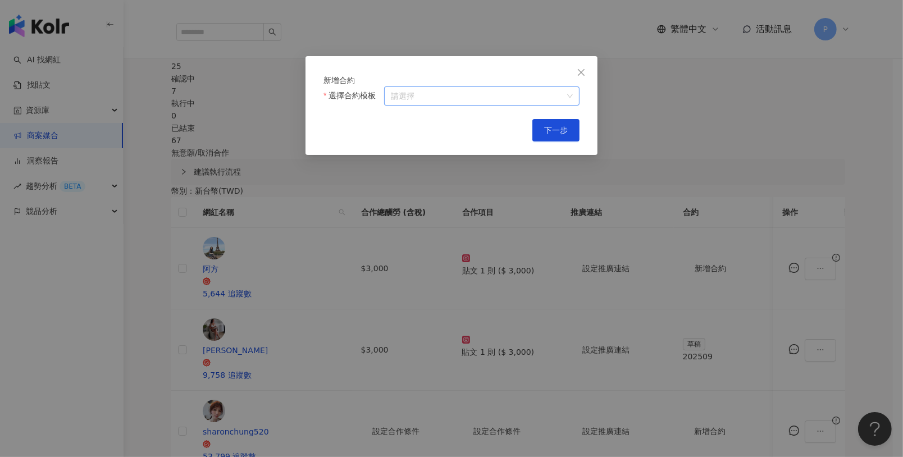
drag, startPoint x: 488, startPoint y: 109, endPoint x: 428, endPoint y: 108, distance: 59.5
click at [488, 105] on input "選擇合約模板" at bounding box center [482, 96] width 182 height 18
click at [428, 105] on input "選擇合約模板" at bounding box center [482, 96] width 182 height 18
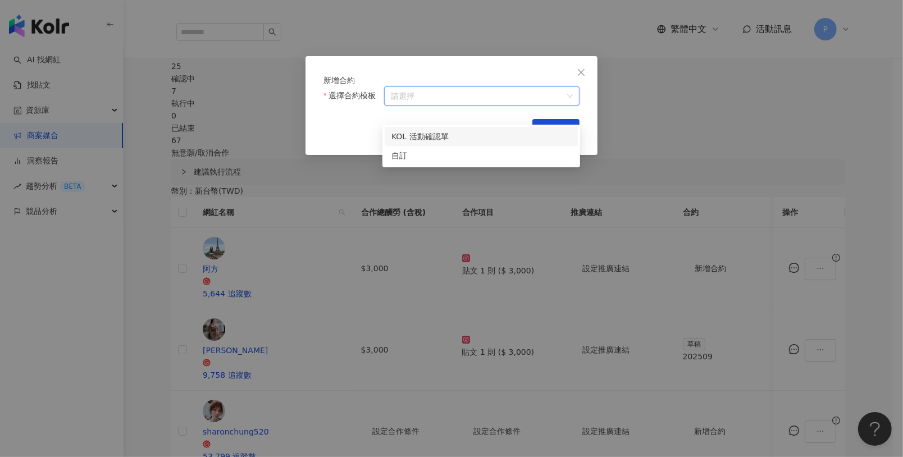
click at [428, 105] on input "選擇合約模板" at bounding box center [482, 96] width 182 height 18
click at [401, 158] on div "自訂" at bounding box center [481, 155] width 180 height 12
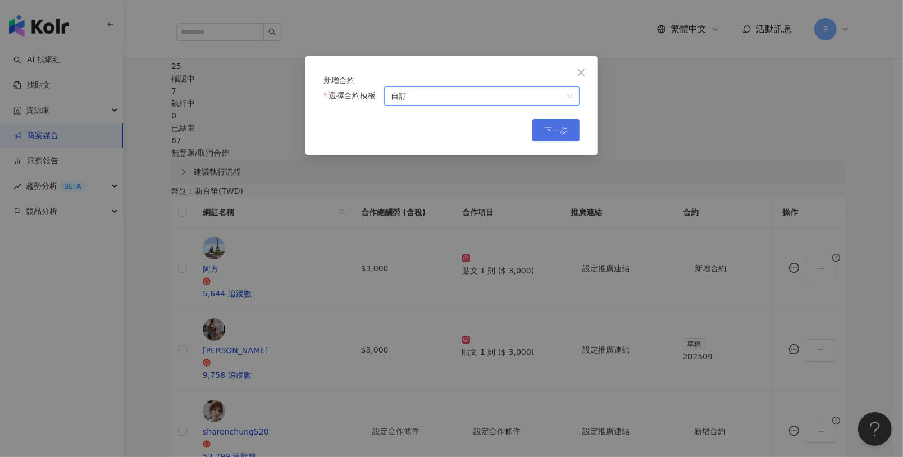
click at [549, 135] on span "下一步" at bounding box center [556, 130] width 24 height 9
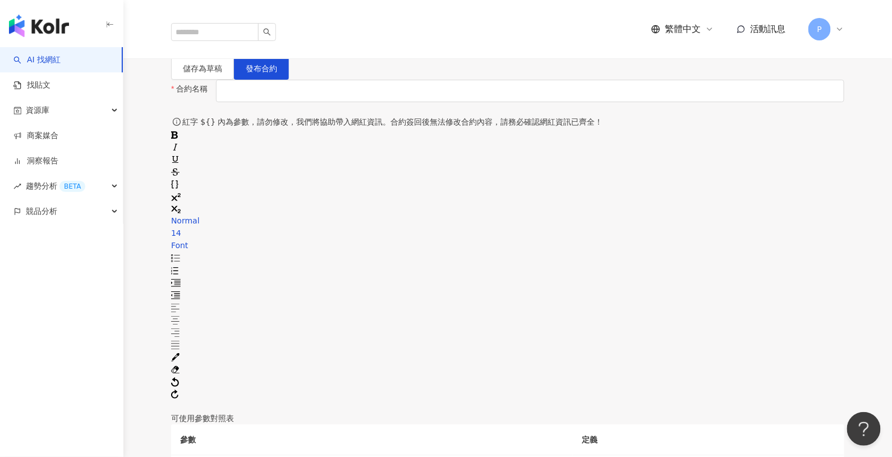
click at [311, 400] on div "rdw-editor" at bounding box center [508, 406] width 674 height 12
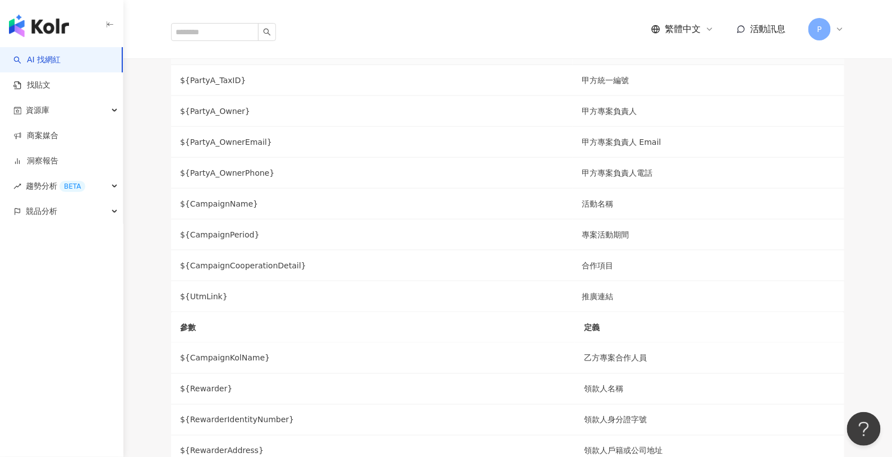
scroll to position [121, 0]
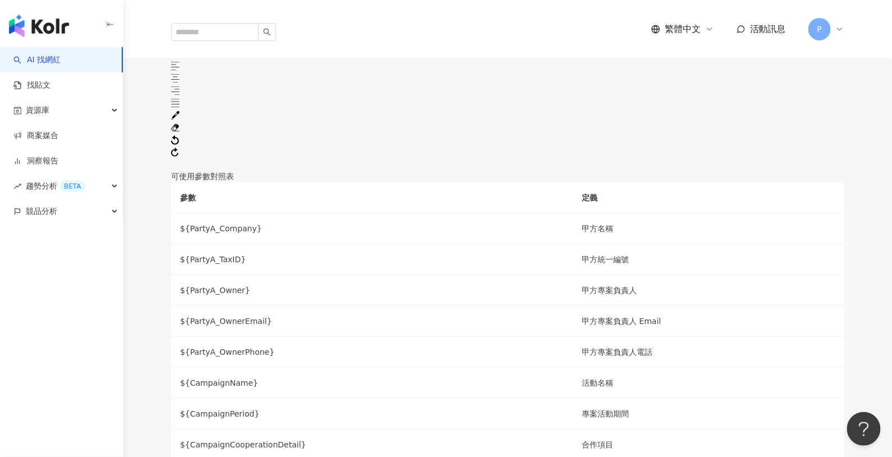
scroll to position [341, 0]
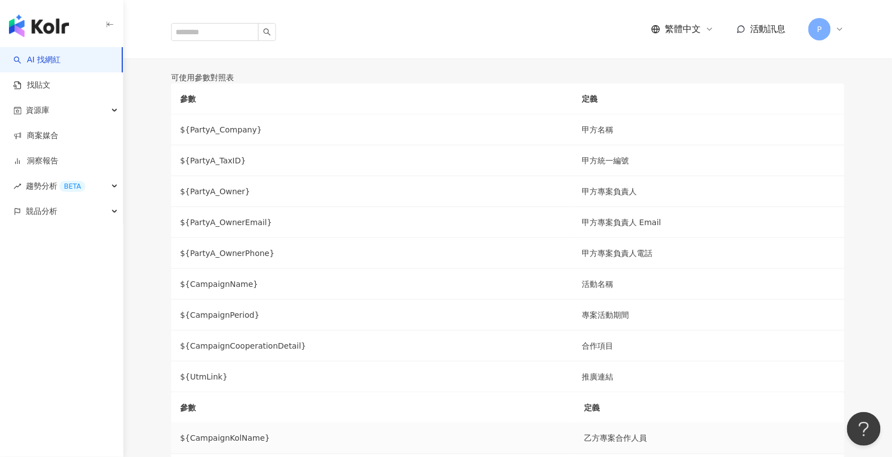
type input "******"
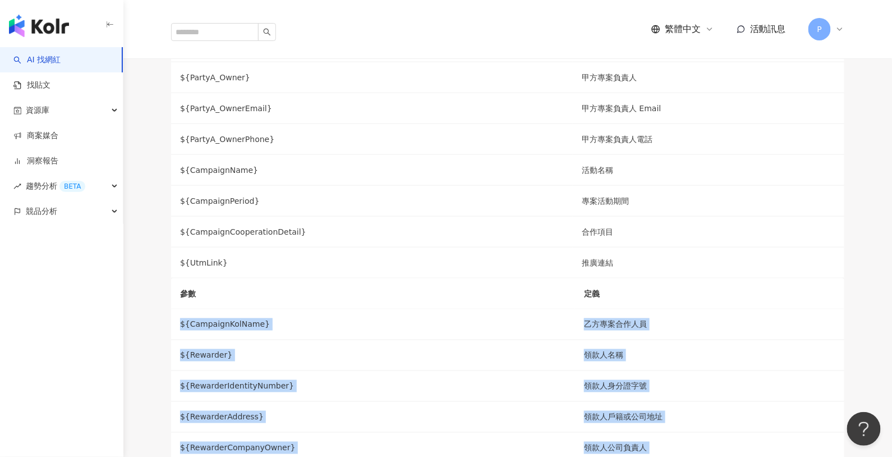
scroll to position [557, 0]
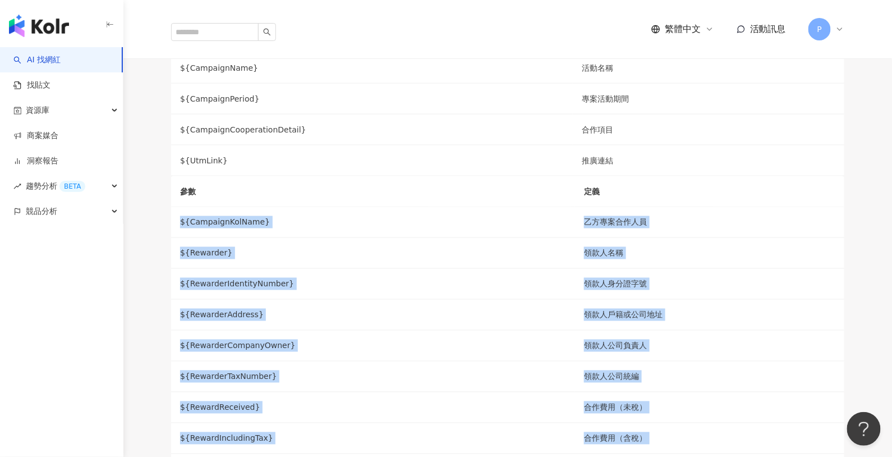
drag, startPoint x: 521, startPoint y: 225, endPoint x: 744, endPoint y: 384, distance: 273.2
click at [744, 384] on tbody "${CampaignKolName} 乙方專案合作人員 ${Rewarder} 領款人名稱 ${RewarderIdentityNumber} 領款人身分證字…" at bounding box center [508, 407] width 674 height 401
copy tbody "${CampaignKolName} 乙方專案合作人員 ${Rewarder} 領款人名稱 ${RewarderIdentityNumber} 領款人身分證字…"
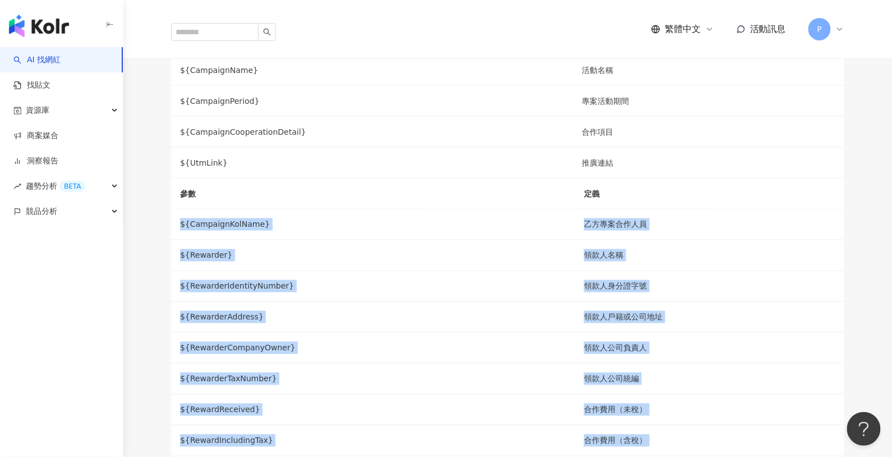
scroll to position [107, 0]
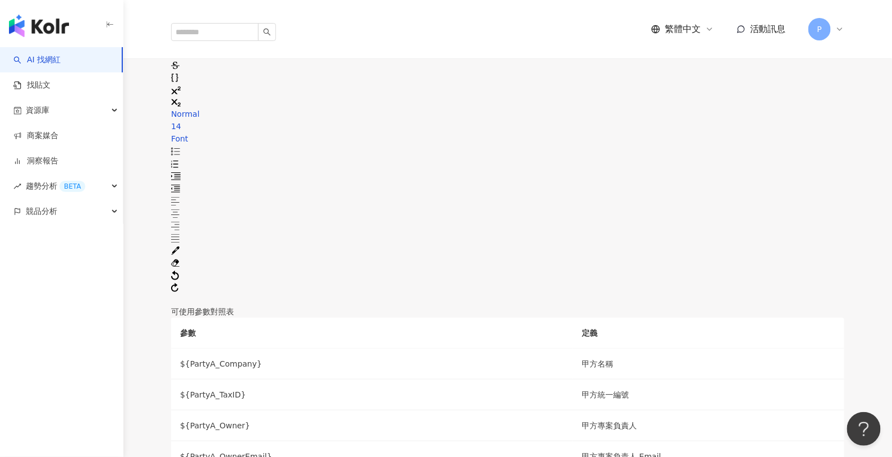
click at [210, 293] on div "rdw-editor" at bounding box center [508, 299] width 674 height 12
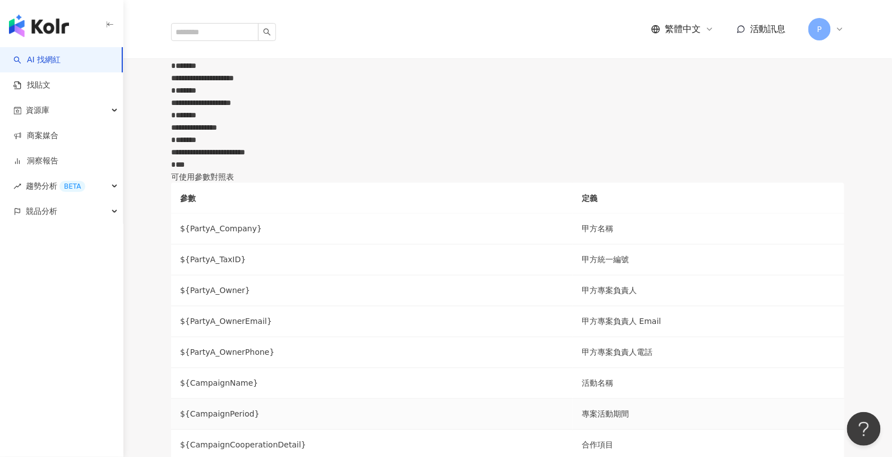
scroll to position [0, 0]
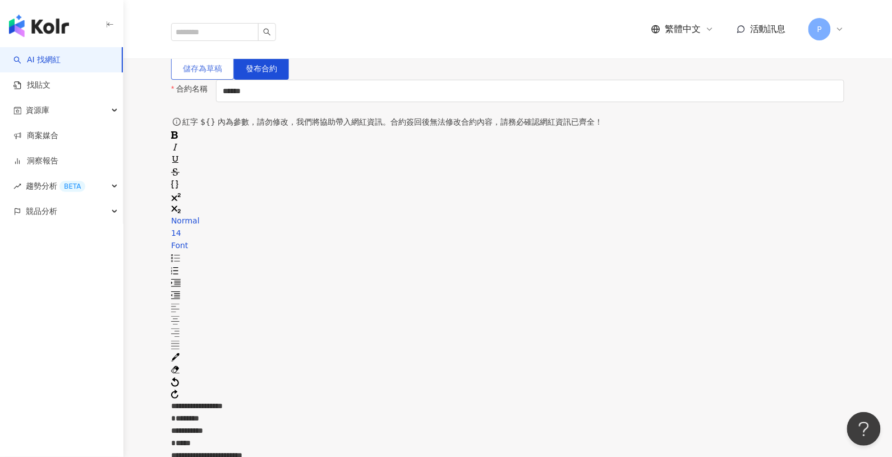
click at [222, 73] on span "儲存為草稿" at bounding box center [202, 68] width 39 height 9
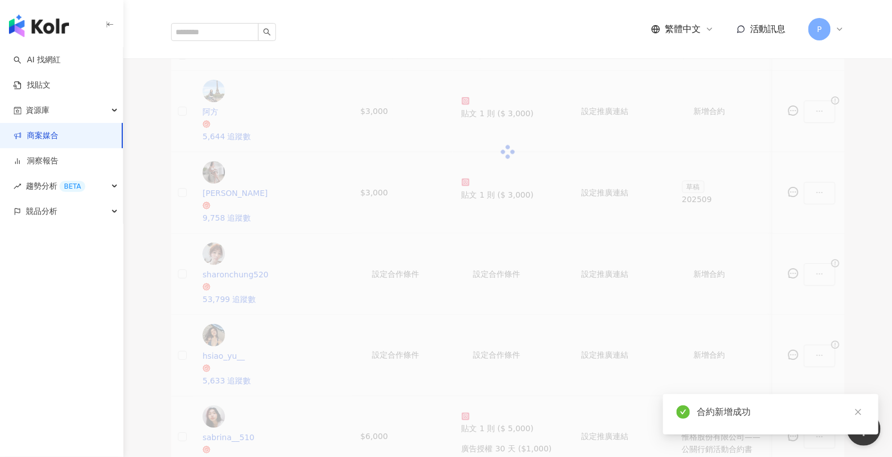
scroll to position [372, 0]
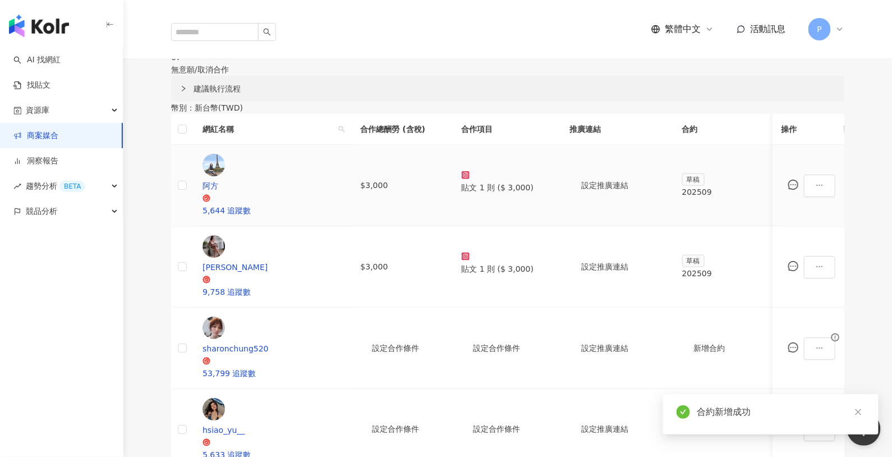
click at [682, 173] on span "草稿" at bounding box center [693, 179] width 22 height 12
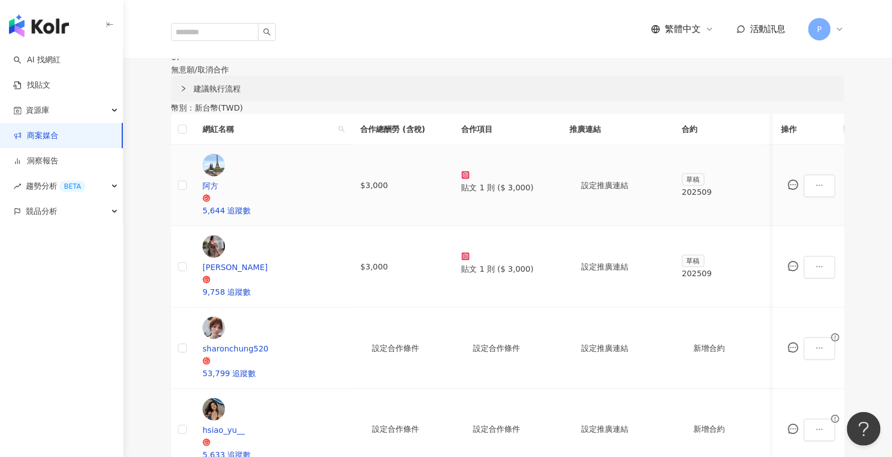
click at [709, 186] on div "202509" at bounding box center [723, 192] width 83 height 12
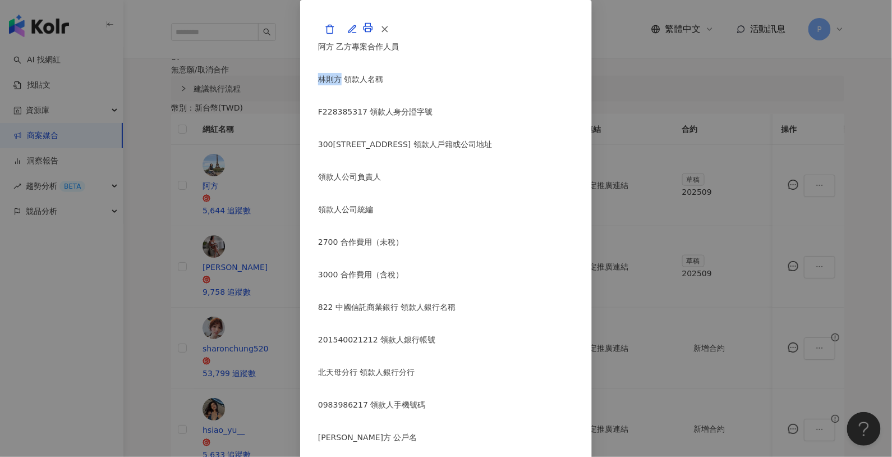
drag, startPoint x: 228, startPoint y: 126, endPoint x: 246, endPoint y: 128, distance: 18.1
click at [318, 85] on p "林則方 領款人名稱" at bounding box center [446, 79] width 256 height 12
copy p "[PERSON_NAME]"
click at [396, 40] on button "button" at bounding box center [384, 29] width 22 height 22
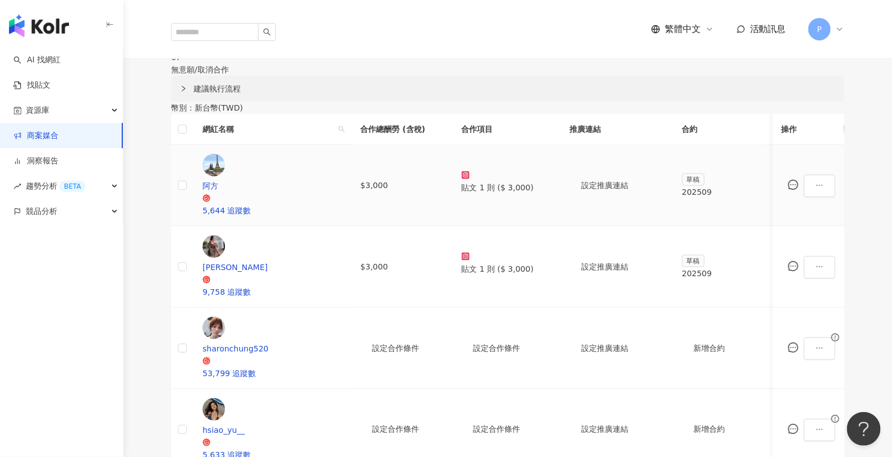
scroll to position [90, 0]
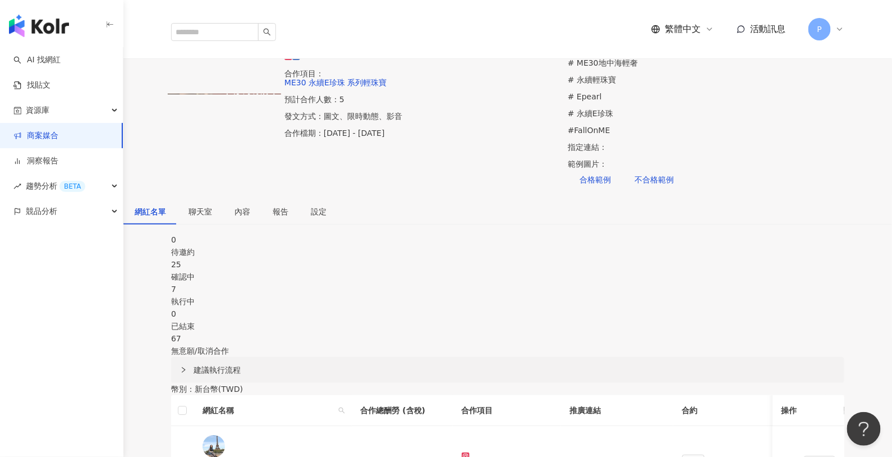
click at [212, 208] on span "聊天室" at bounding box center [201, 212] width 24 height 8
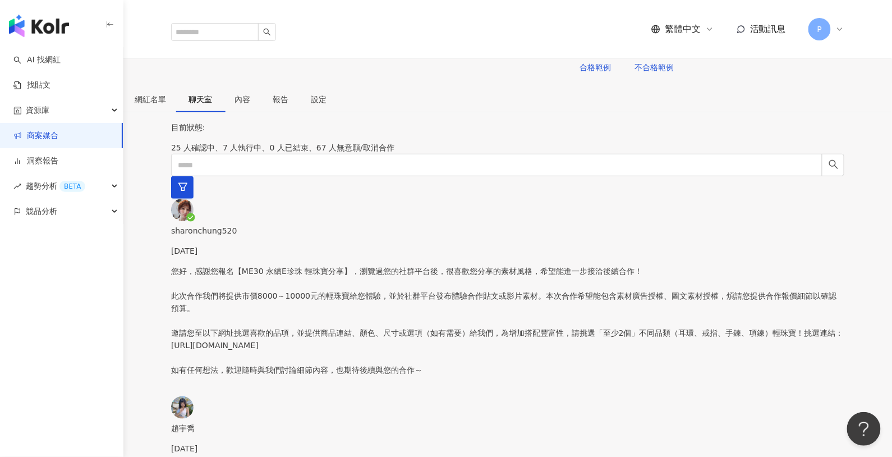
scroll to position [93, 0]
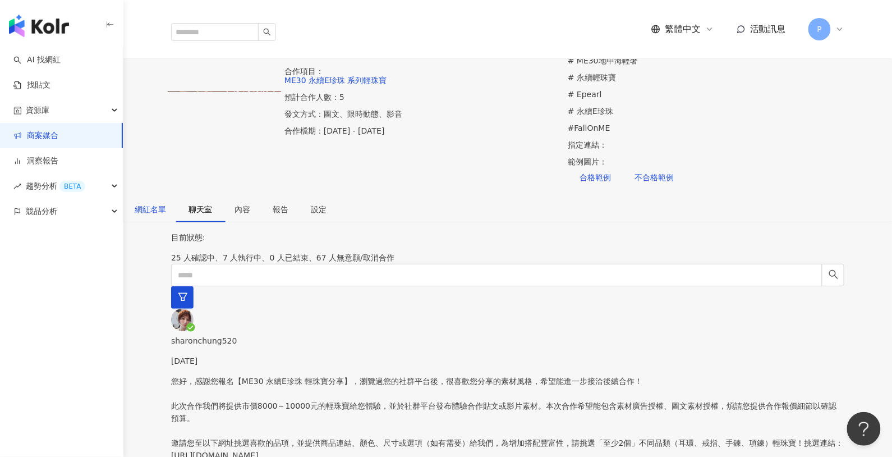
click at [166, 203] on div "網紅名單" at bounding box center [150, 209] width 31 height 12
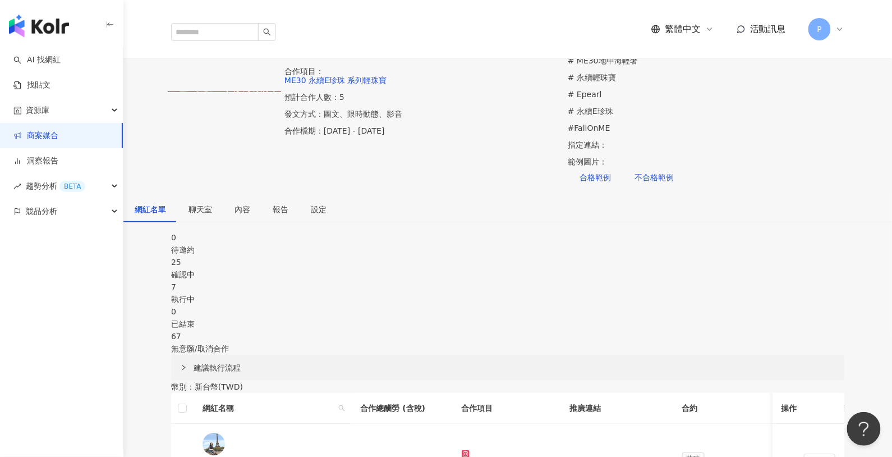
scroll to position [213, 0]
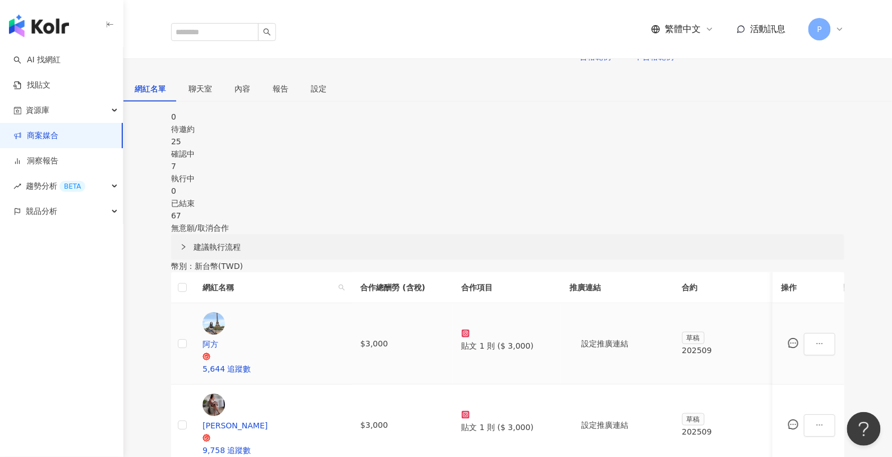
click at [709, 344] on div "202509" at bounding box center [723, 350] width 83 height 12
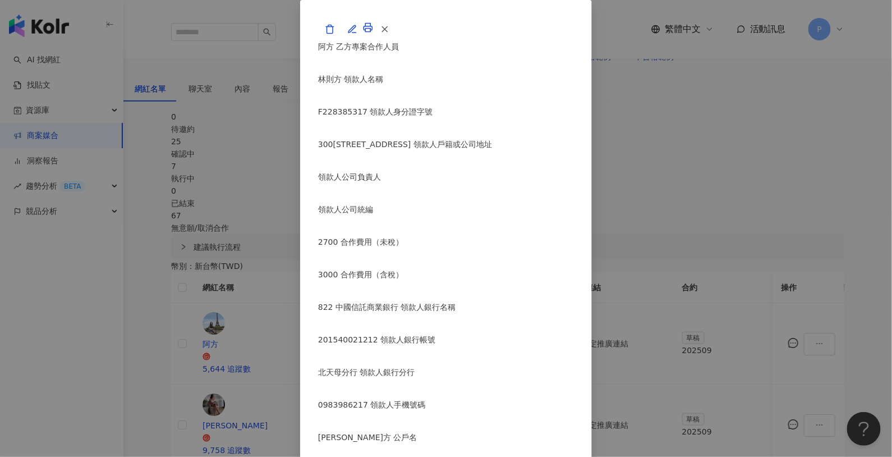
click at [318, 118] on p "F228385317 領款人身分證字號" at bounding box center [446, 112] width 256 height 12
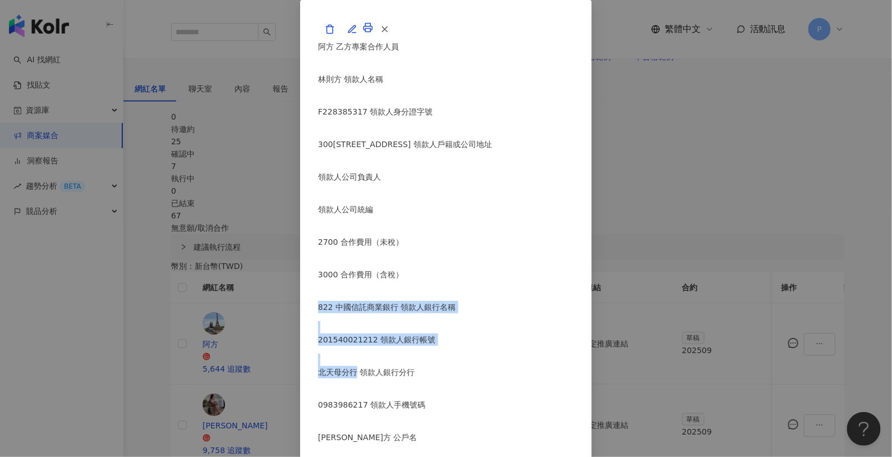
drag, startPoint x: 227, startPoint y: 233, endPoint x: 262, endPoint y: 298, distance: 73.3
click at [318, 298] on div "阿方 乙方專案合作人員 林則方 領款人名稱 F228385317 領款人身分證字號 300[STREET_ADDRESS]7樓 領款人戶籍或公司地址 領款人公…" at bounding box center [446, 251] width 256 height 423
copy div "822 中國信託商業銀行 領款人銀行名稱 201540021212 領款人銀行帳號 北天母分行"
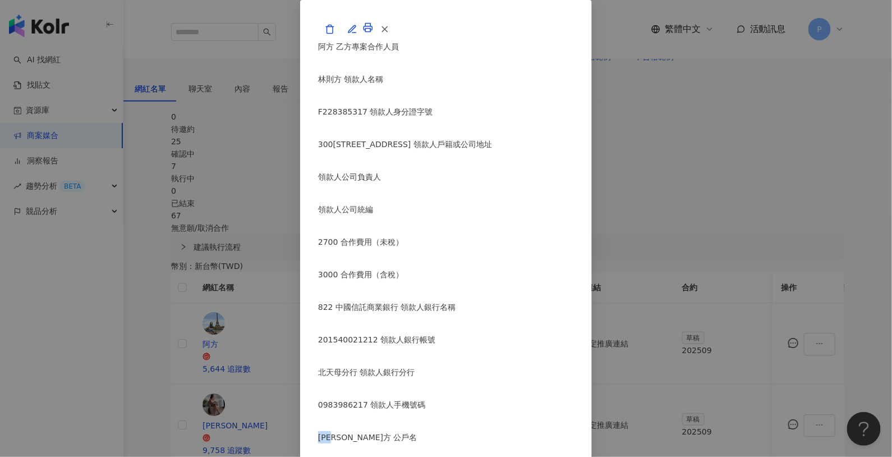
drag, startPoint x: 227, startPoint y: 338, endPoint x: 248, endPoint y: 341, distance: 21.5
click at [318, 431] on p "[PERSON_NAME]方 公戶名" at bounding box center [446, 437] width 256 height 12
copy p "[PERSON_NAME]"
click at [318, 398] on p "0983986217 領款人手機號碼" at bounding box center [446, 404] width 256 height 12
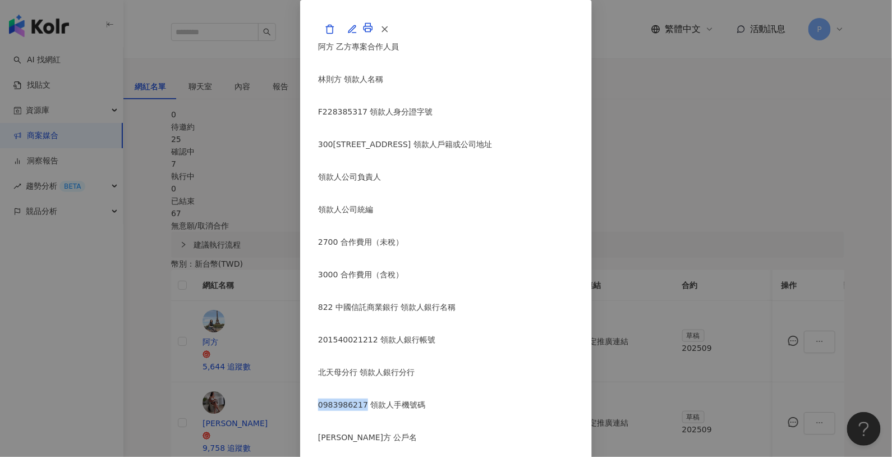
click at [318, 398] on p "0983986217 領款人手機號碼" at bounding box center [446, 404] width 256 height 12
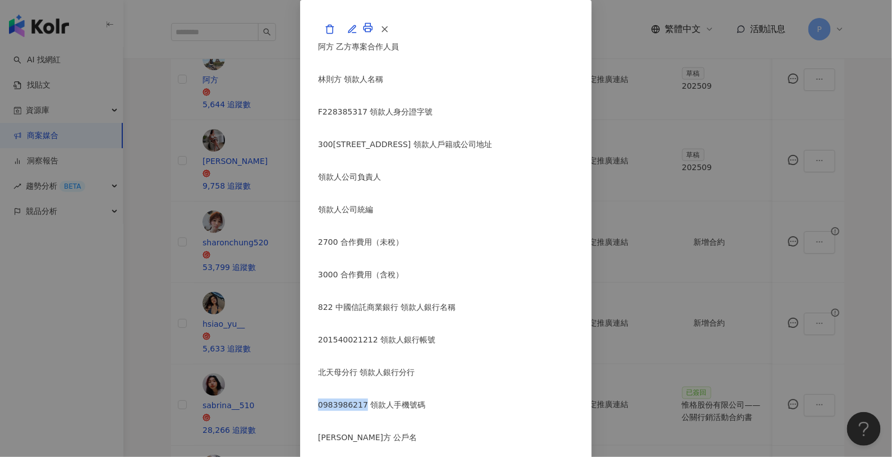
scroll to position [314, 0]
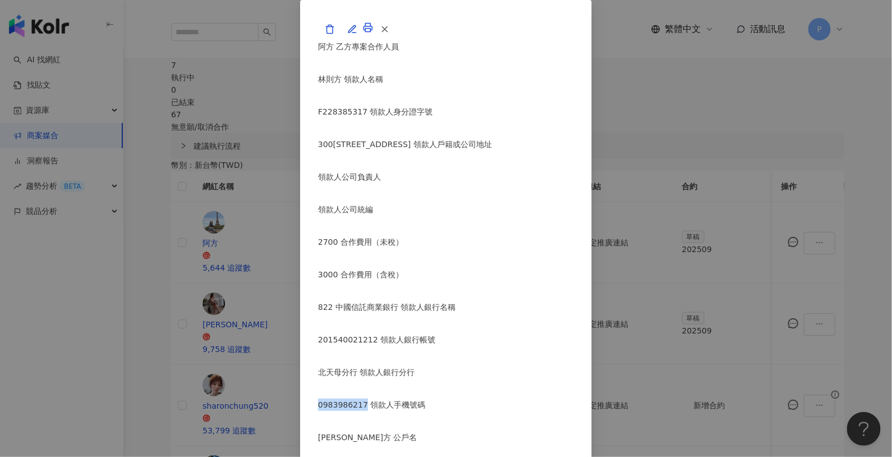
click at [318, 118] on p "F228385317 領款人身分證字號" at bounding box center [446, 112] width 256 height 12
drag, startPoint x: 228, startPoint y: 190, endPoint x: 338, endPoint y: 192, distance: 110.0
click at [338, 150] on p "300[STREET_ADDRESS] 領款人戶籍或公司地址" at bounding box center [446, 144] width 256 height 12
click at [396, 40] on button "button" at bounding box center [384, 29] width 22 height 22
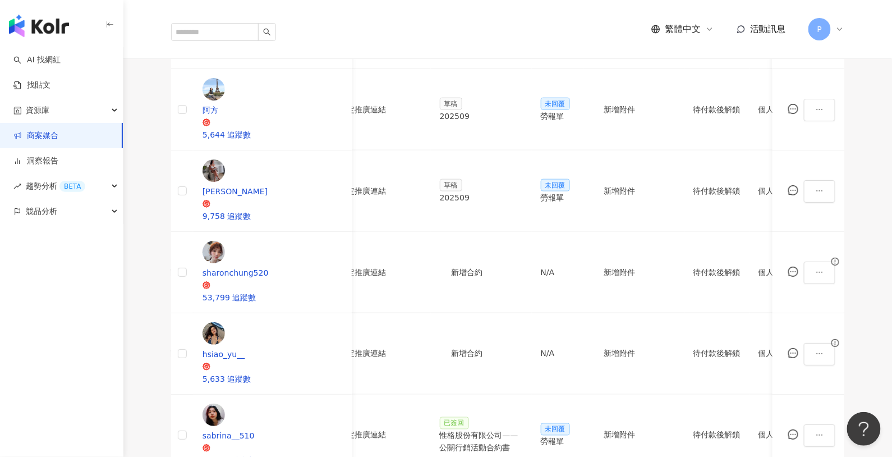
scroll to position [428, 0]
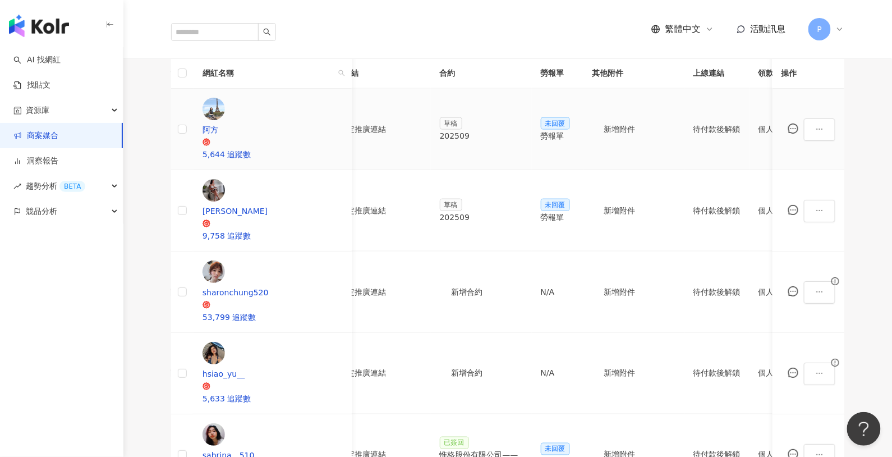
click at [571, 130] on div "勞報單" at bounding box center [558, 136] width 34 height 12
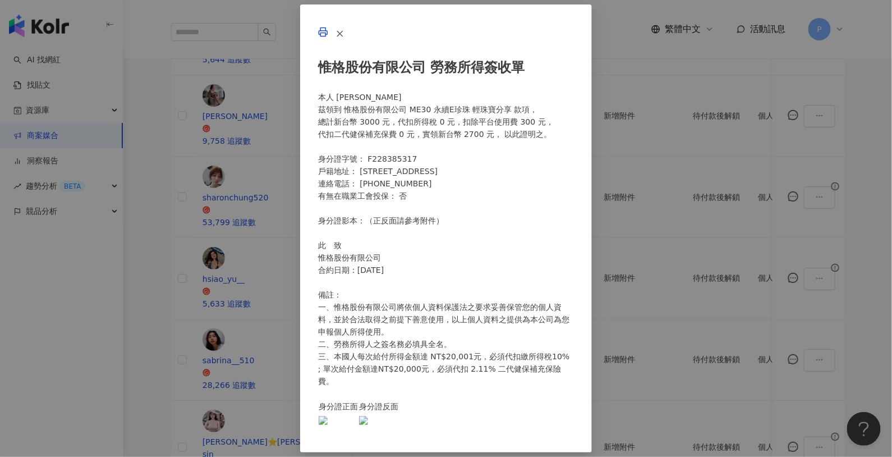
scroll to position [6, 0]
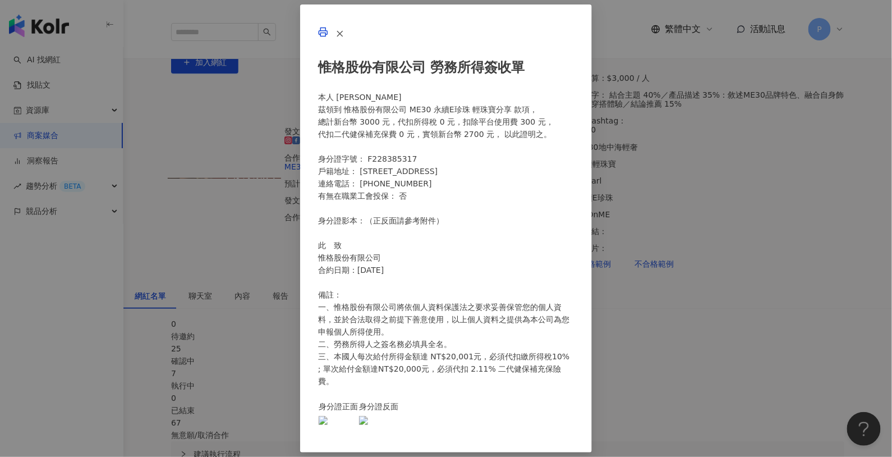
click at [85, 267] on div "惟格股份有限公司 勞務所得簽收單 本人 [PERSON_NAME]領到 惟格股份有限公司 ME30 永續E珍珠 輕珠寶分享 款項， 總計新台幣 3000 元，…" at bounding box center [446, 228] width 892 height 457
click at [113, 262] on div "惟格股份有限公司 勞務所得簽收單 本人 [PERSON_NAME]領到 惟格股份有限公司 ME30 永續E珍珠 輕珠寶分享 款項， 總計新台幣 3000 元，…" at bounding box center [446, 228] width 892 height 457
